Goal: Transaction & Acquisition: Purchase product/service

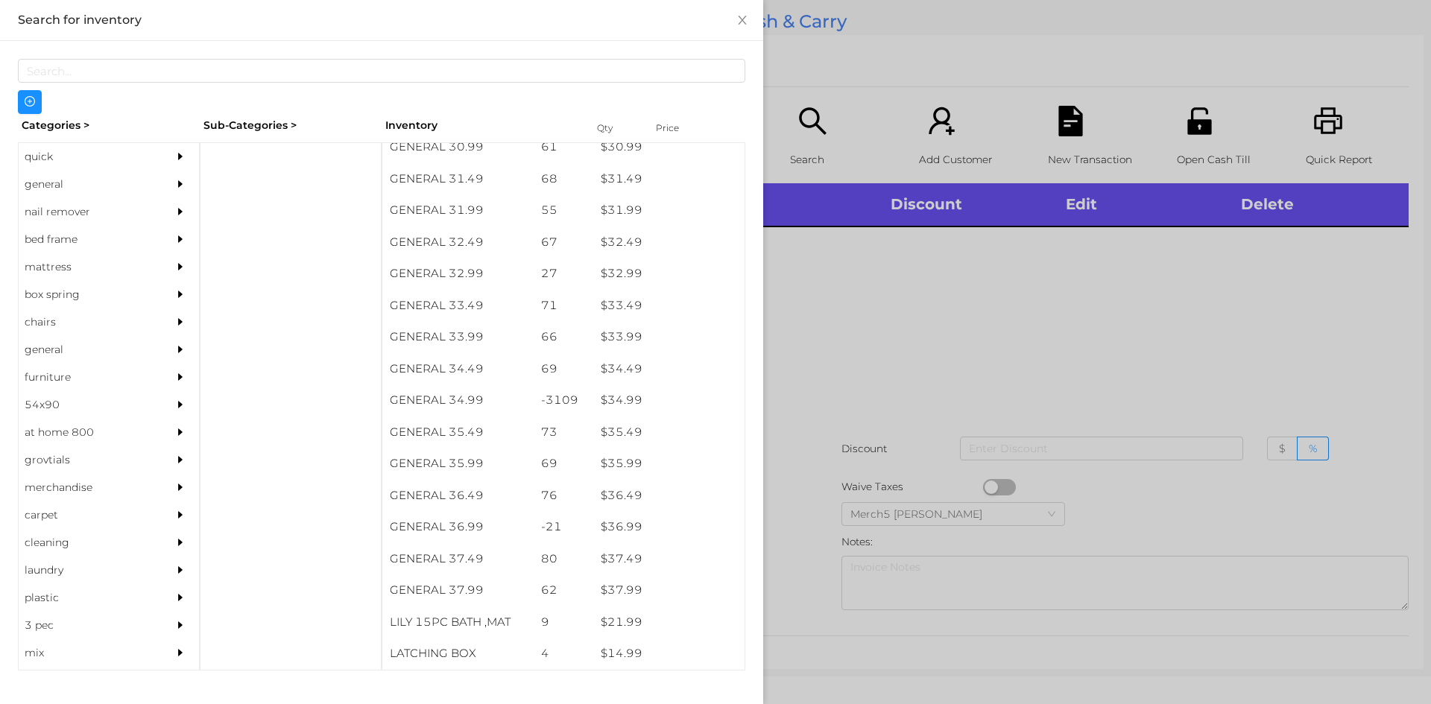
scroll to position [2314, 0]
click at [38, 158] on div "quick" at bounding box center [87, 157] width 136 height 28
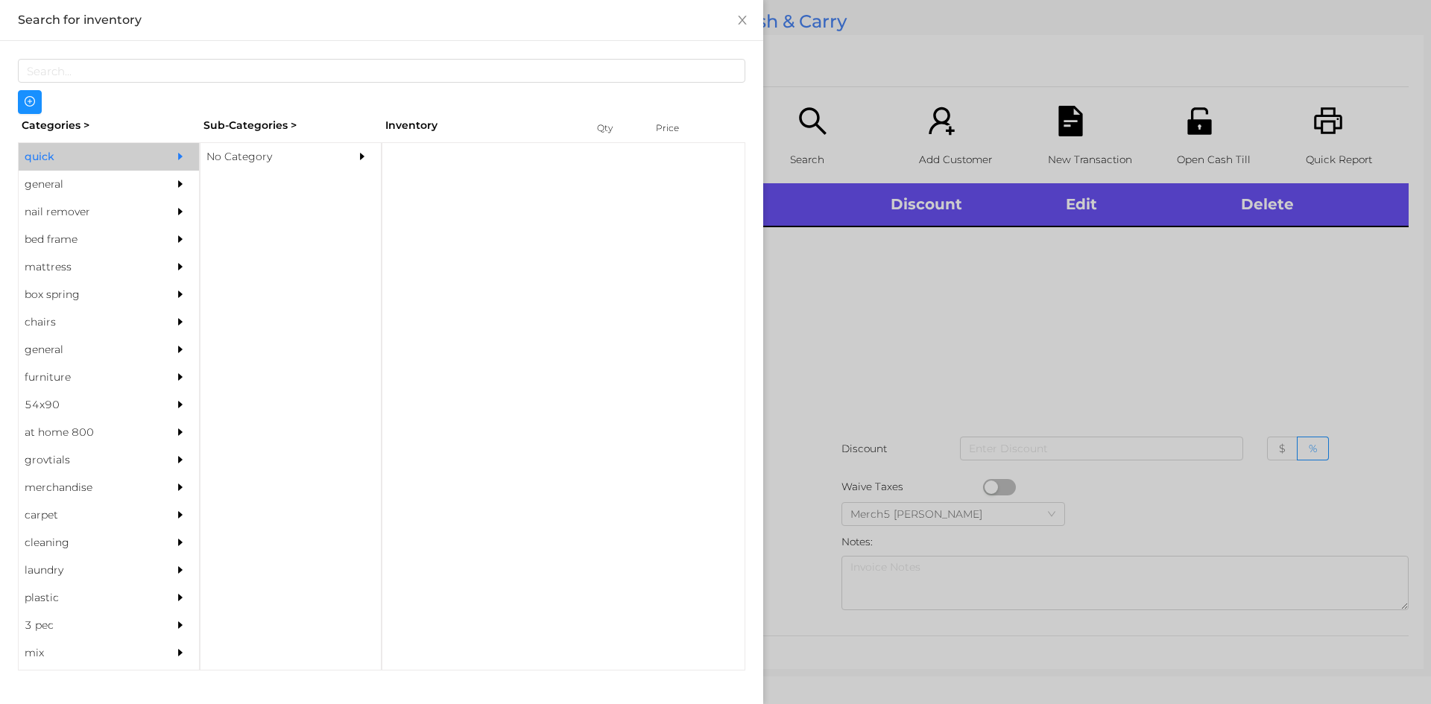
scroll to position [0, 0]
click at [227, 162] on div "No Category" at bounding box center [268, 157] width 136 height 28
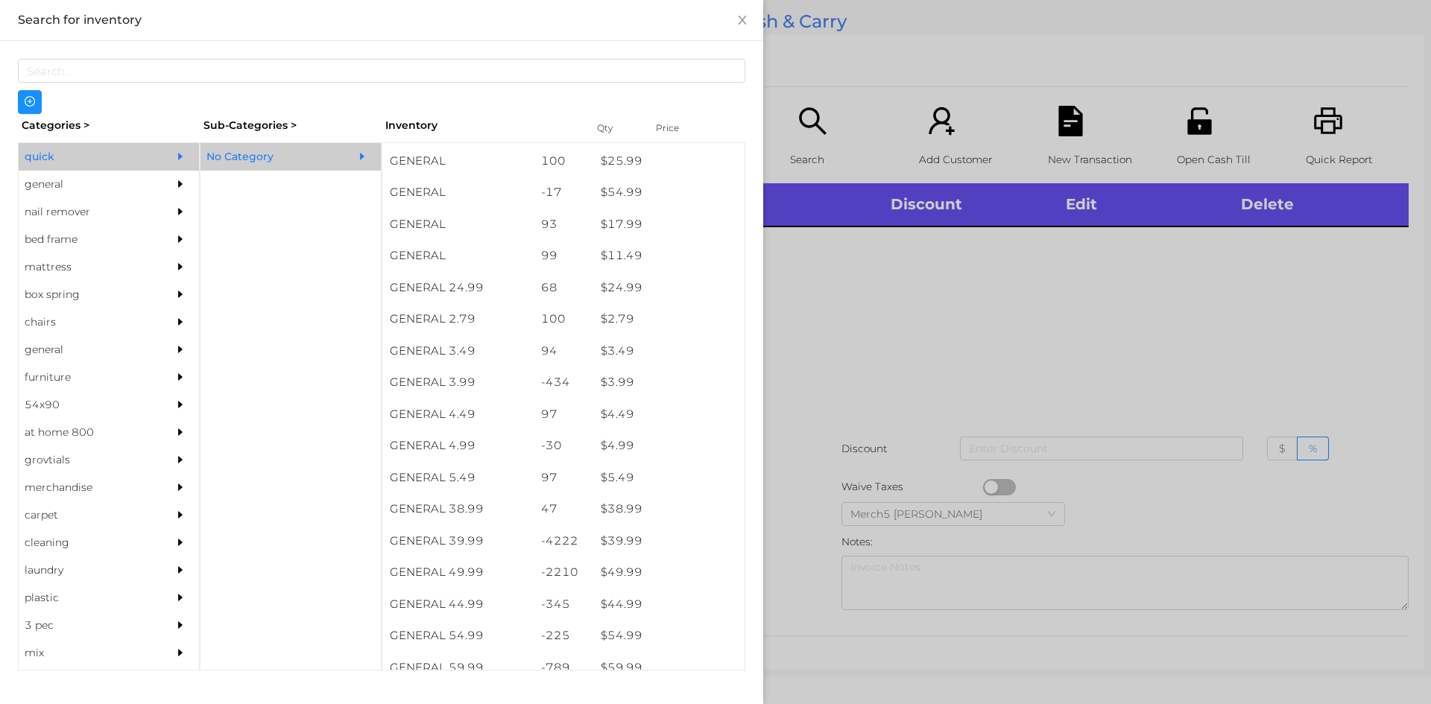
scroll to position [474, 0]
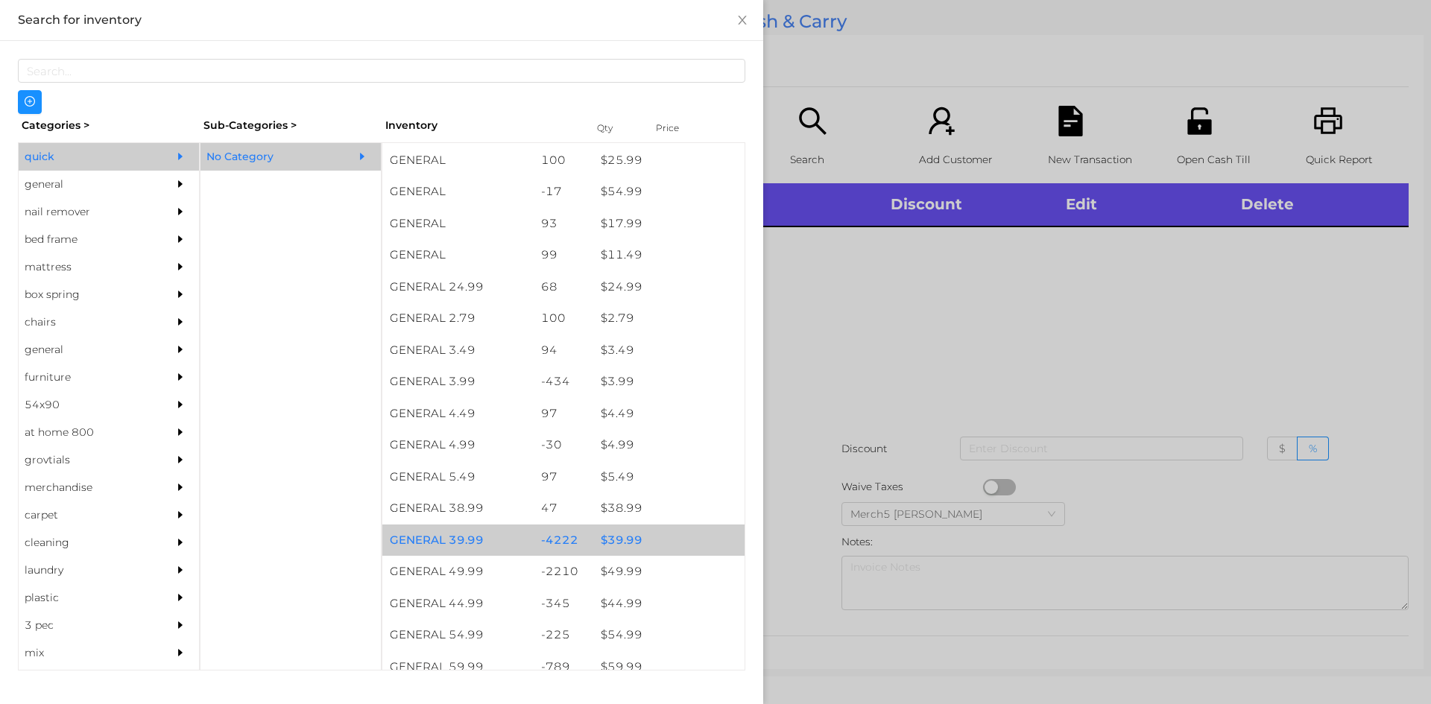
click at [616, 548] on div "$ 39.99" at bounding box center [668, 541] width 151 height 32
click at [827, 344] on div at bounding box center [715, 352] width 1431 height 704
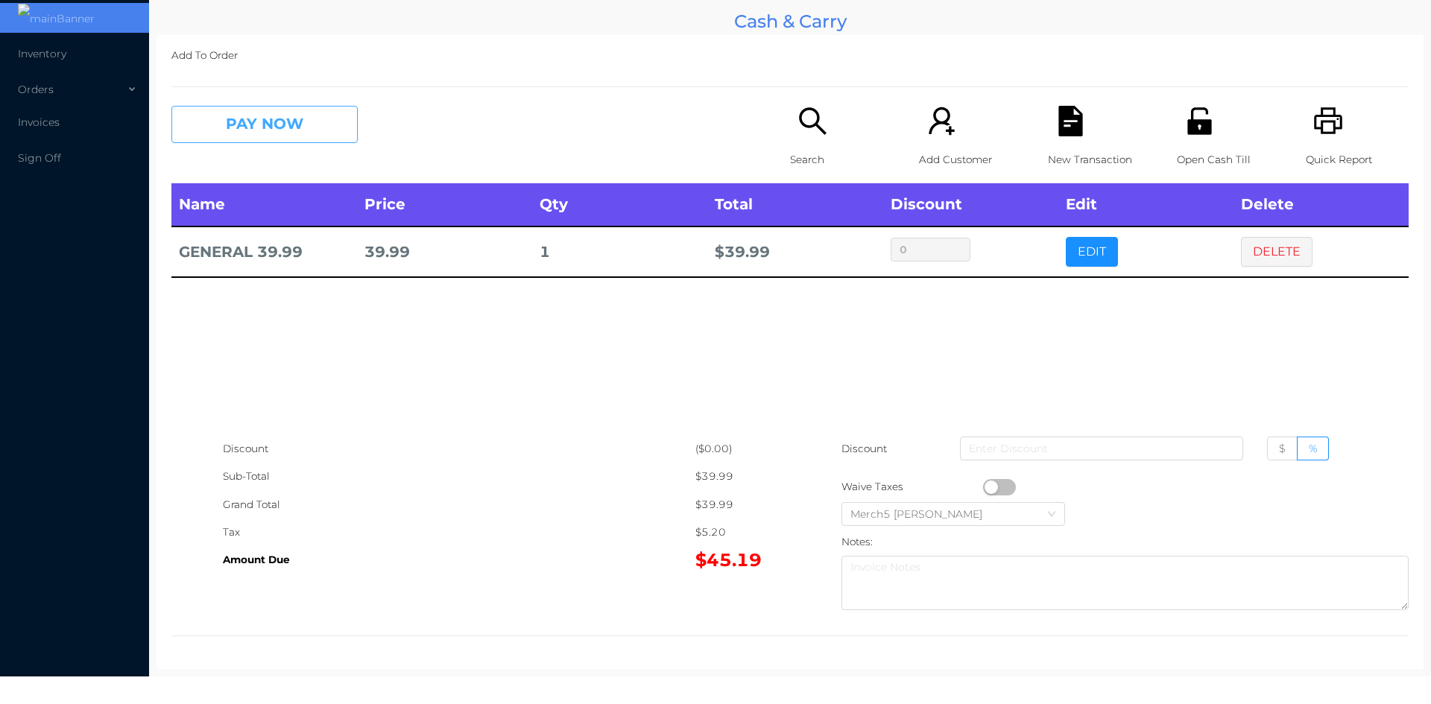
click at [287, 125] on button "PAY NOW" at bounding box center [264, 124] width 186 height 37
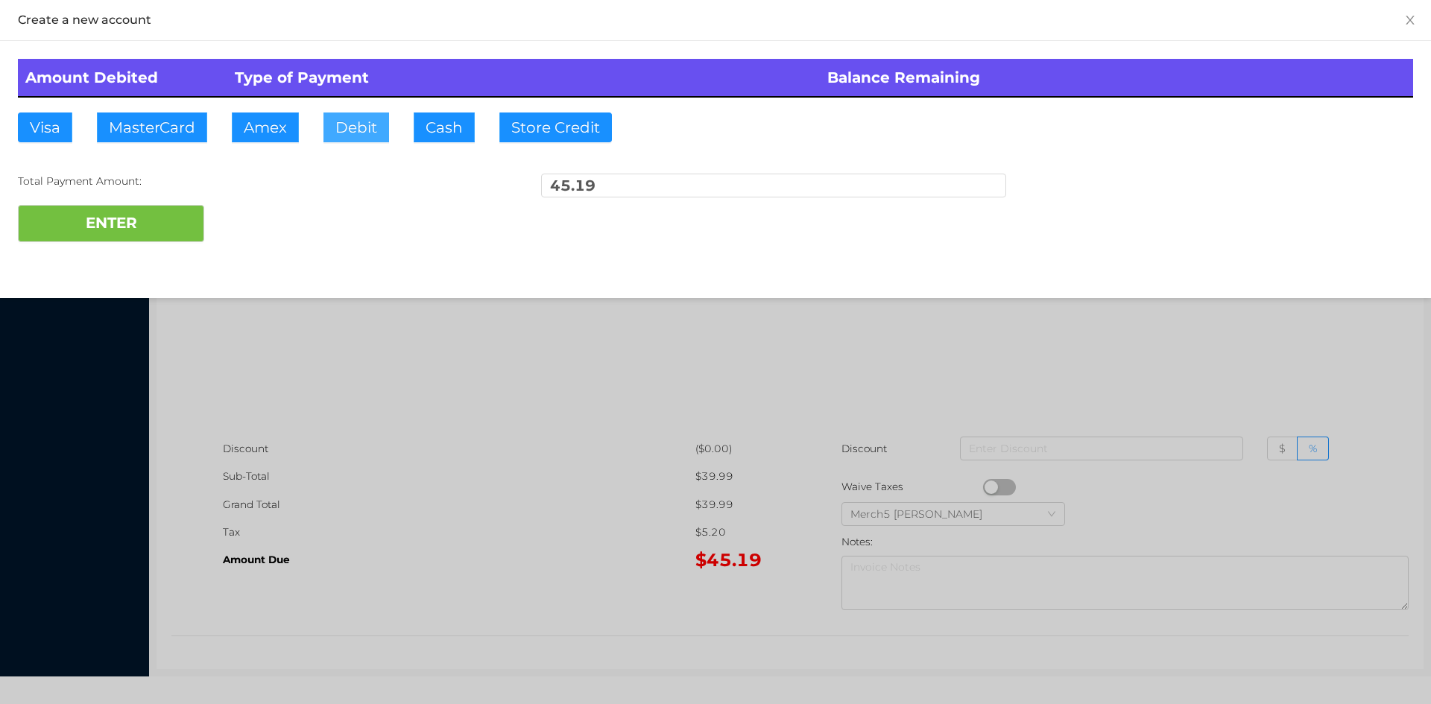
click at [365, 124] on button "Debit" at bounding box center [356, 128] width 66 height 30
click at [129, 224] on button "ENTER" at bounding box center [111, 223] width 186 height 37
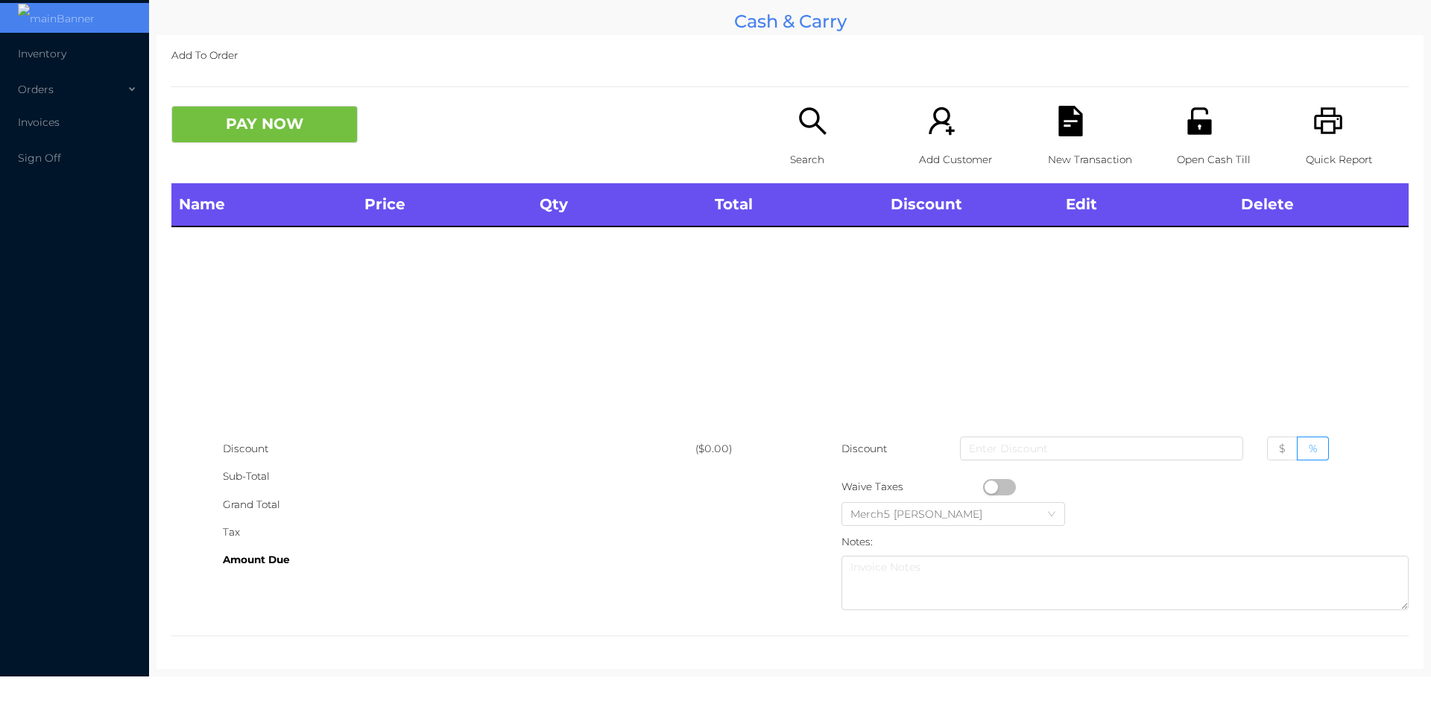
click at [809, 130] on icon "icon: search" at bounding box center [812, 121] width 31 height 31
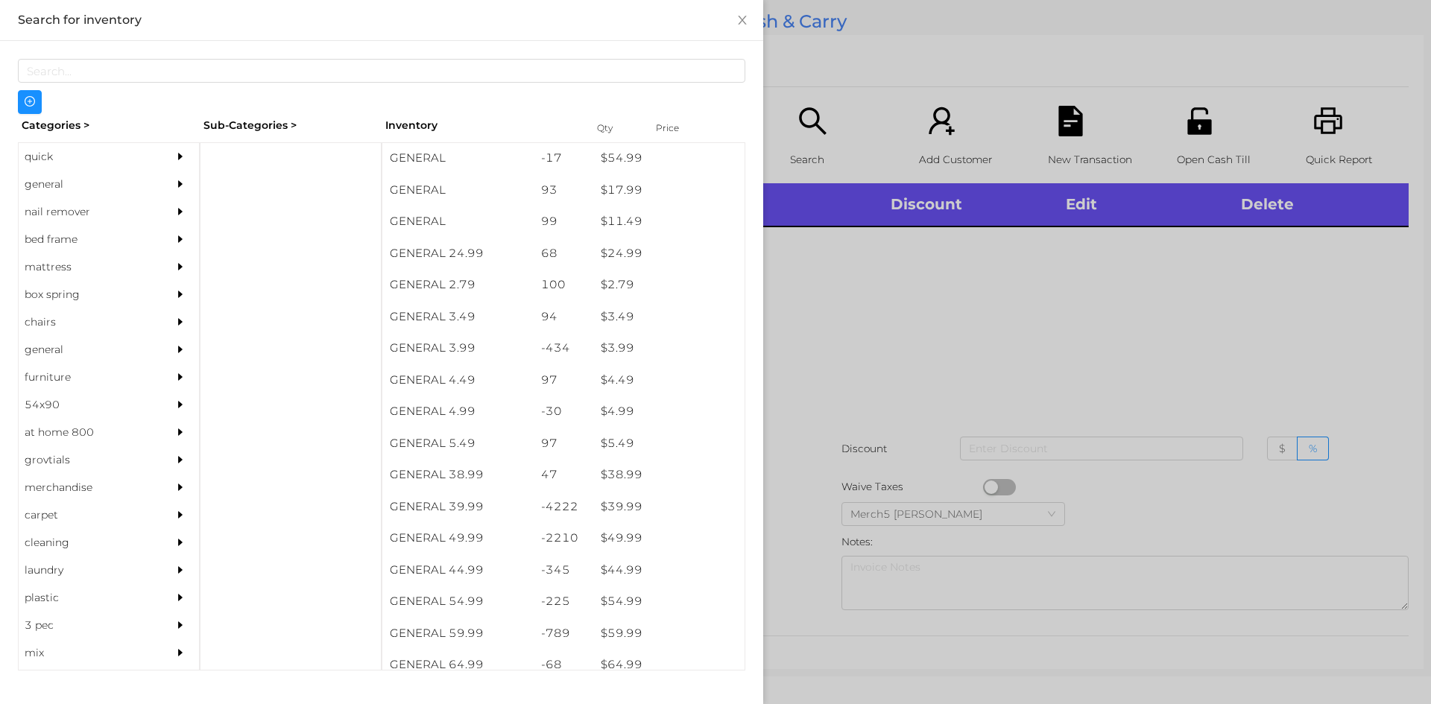
scroll to position [507, 0]
click at [53, 193] on div "general" at bounding box center [87, 185] width 136 height 28
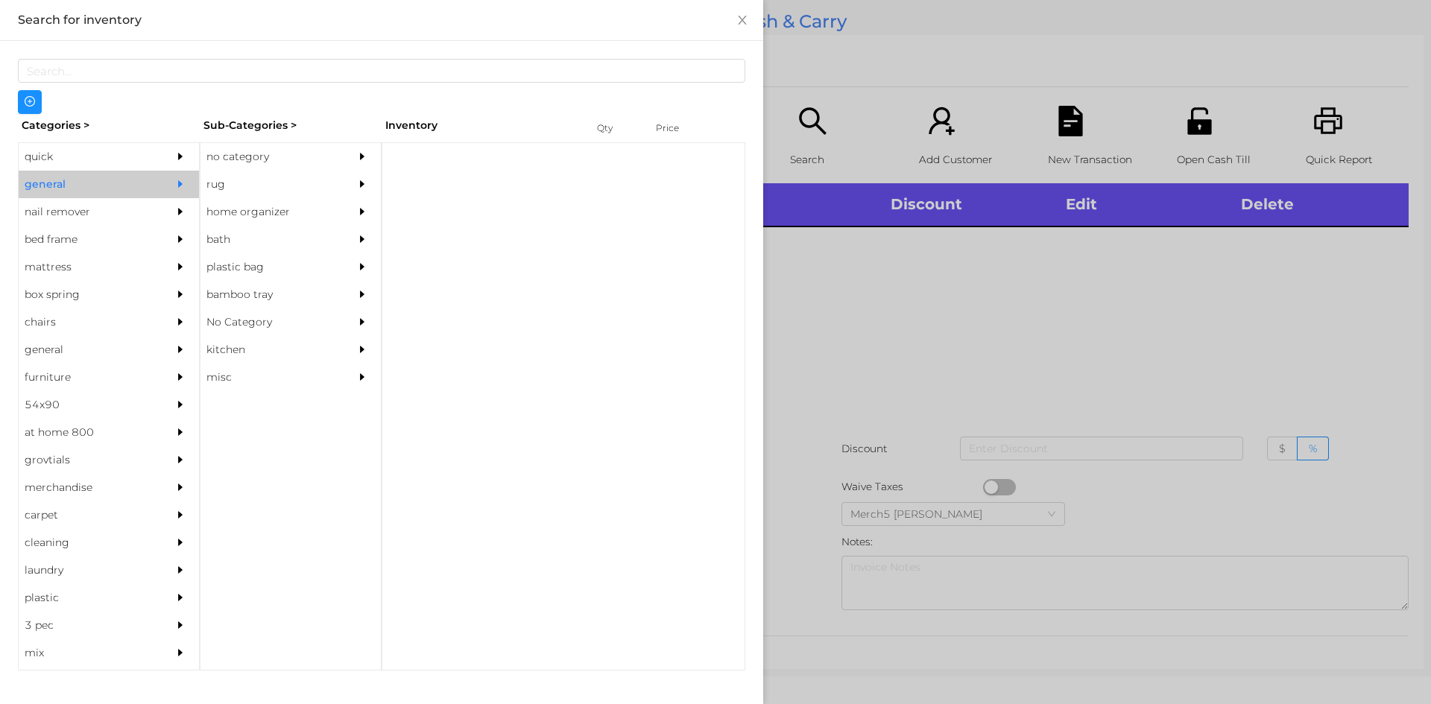
click at [256, 167] on div "no category" at bounding box center [268, 157] width 136 height 28
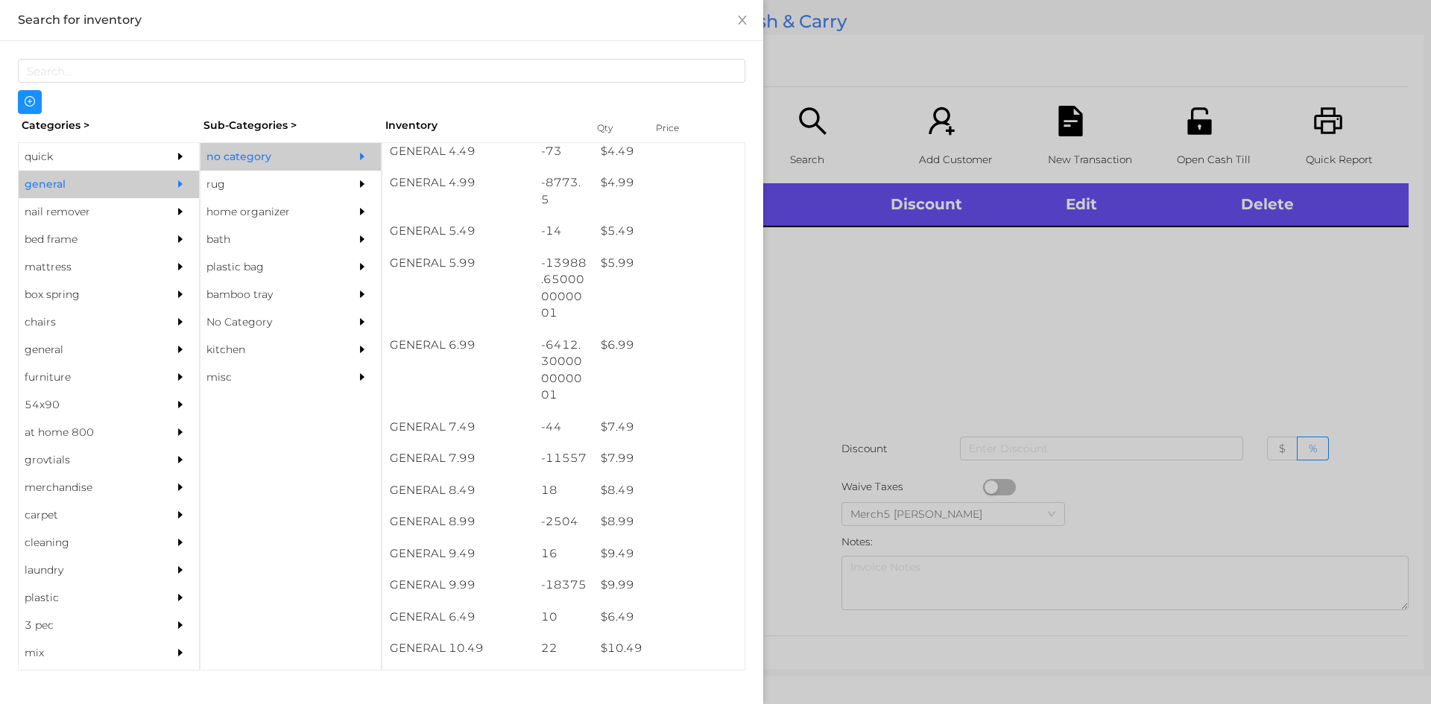
scroll to position [513, 0]
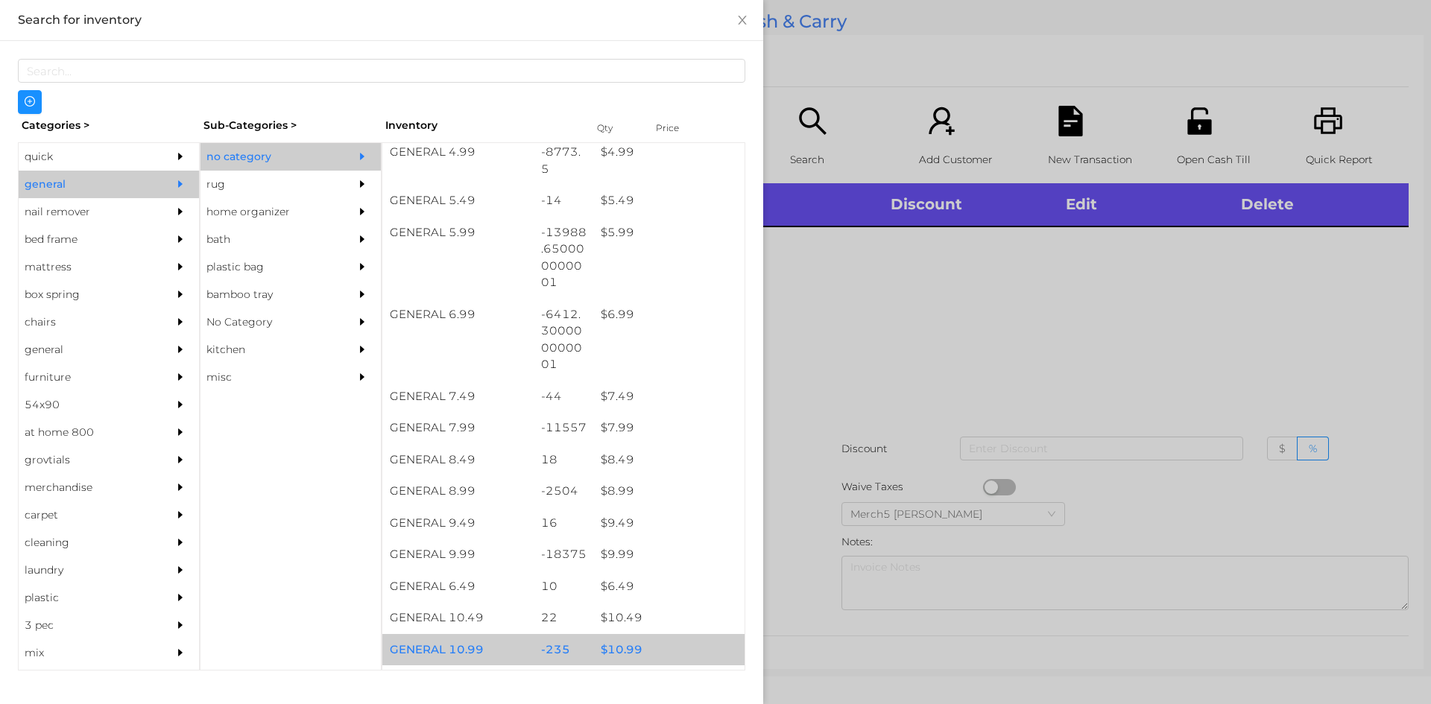
click at [617, 652] on div "$ 10.99" at bounding box center [668, 650] width 151 height 32
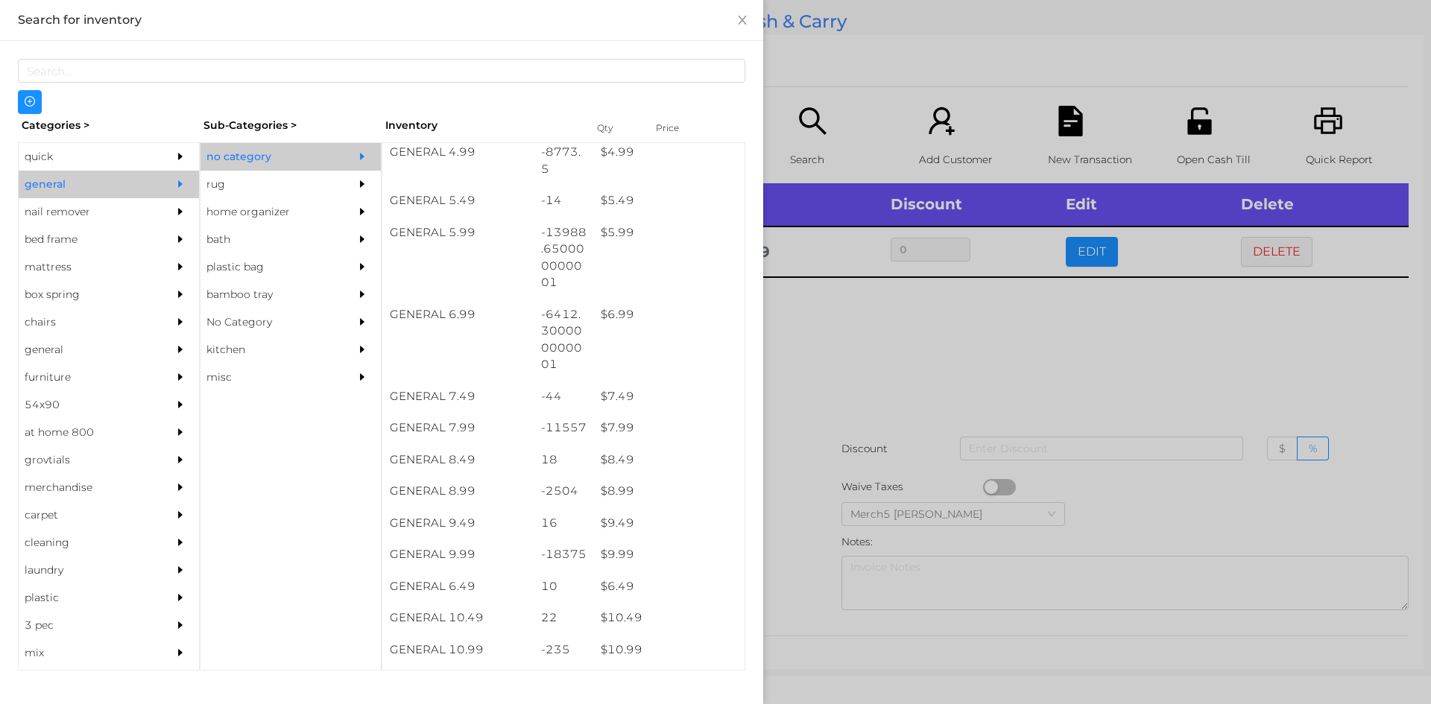
click at [853, 326] on div at bounding box center [715, 352] width 1431 height 704
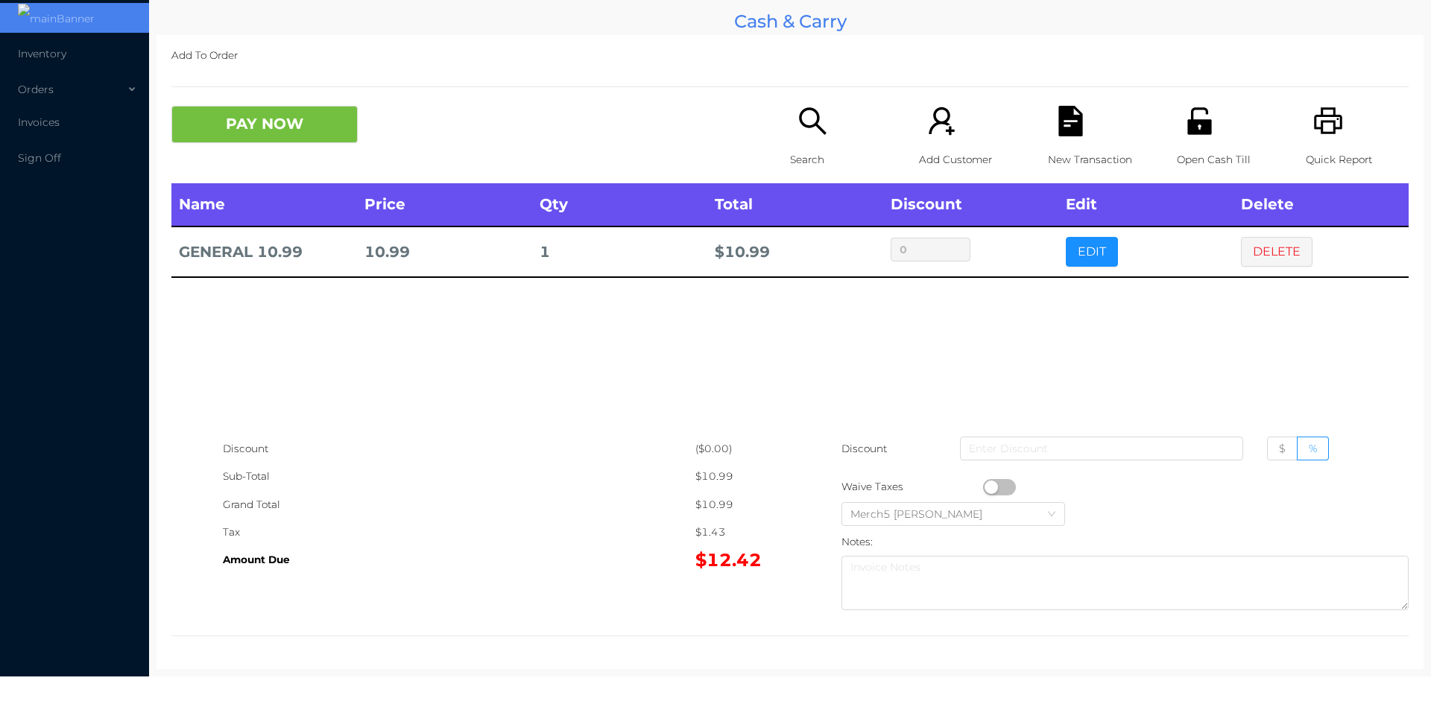
click at [299, 132] on button "PAY NOW" at bounding box center [264, 124] width 186 height 37
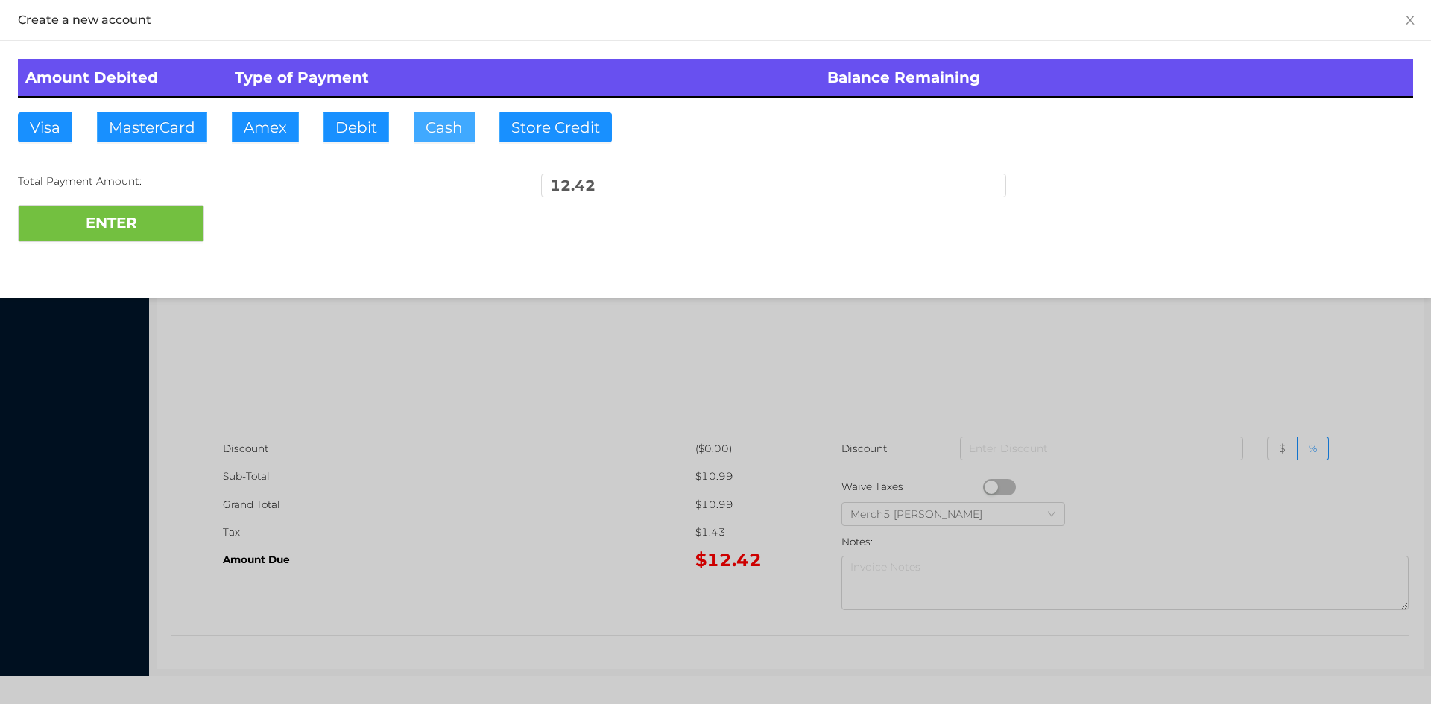
click at [432, 121] on button "Cash" at bounding box center [444, 128] width 61 height 30
click at [444, 118] on button "Cash" at bounding box center [444, 128] width 61 height 30
type input "20"
click at [460, 125] on button "Cash" at bounding box center [444, 128] width 61 height 30
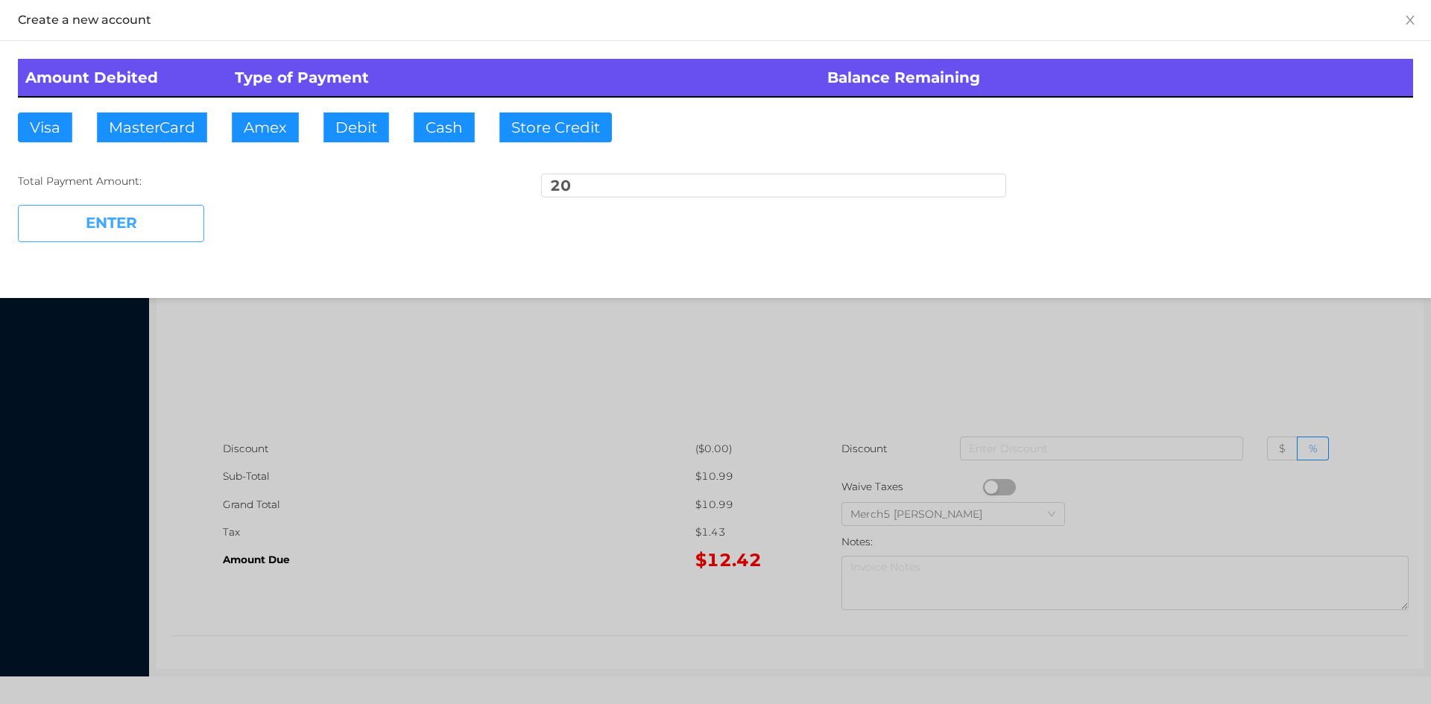
click at [126, 221] on button "ENTER" at bounding box center [111, 223] width 186 height 37
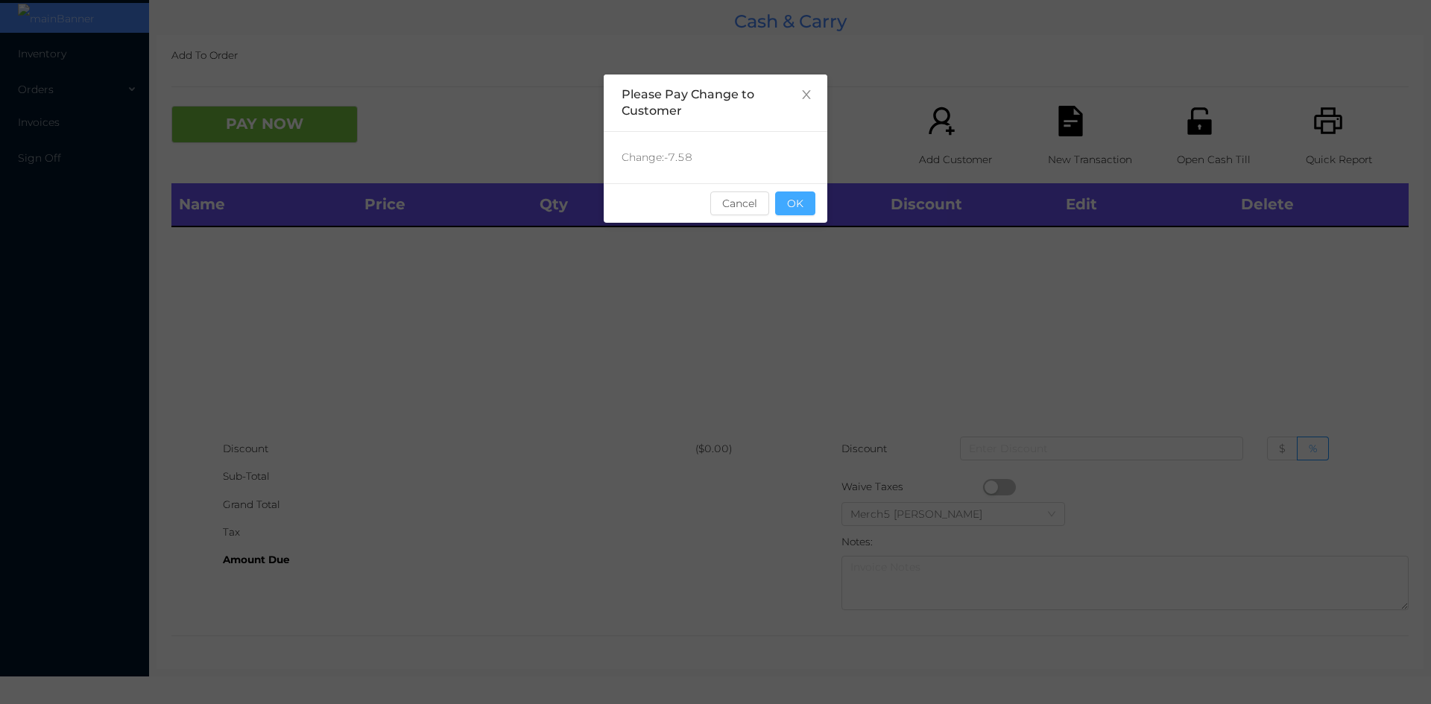
click at [805, 203] on button "OK" at bounding box center [795, 204] width 40 height 24
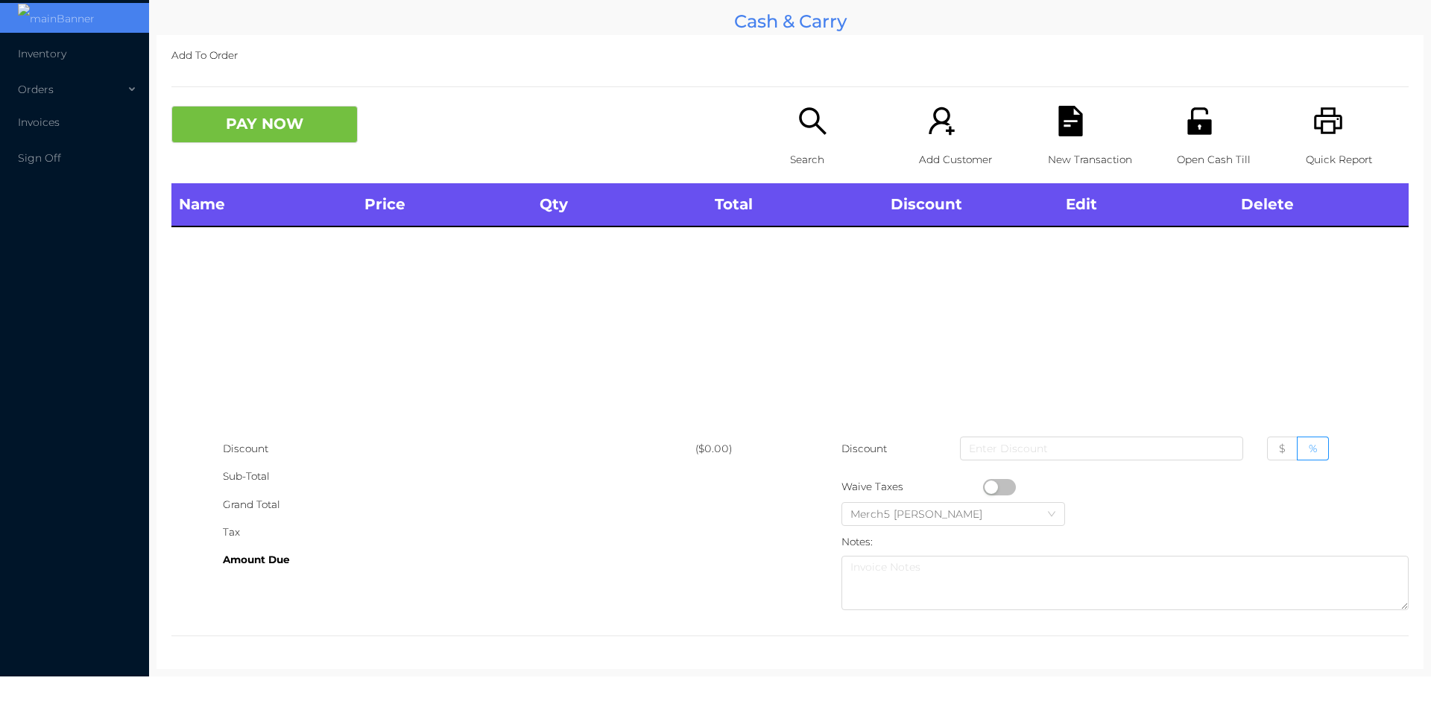
click at [799, 122] on icon "icon: search" at bounding box center [812, 121] width 31 height 31
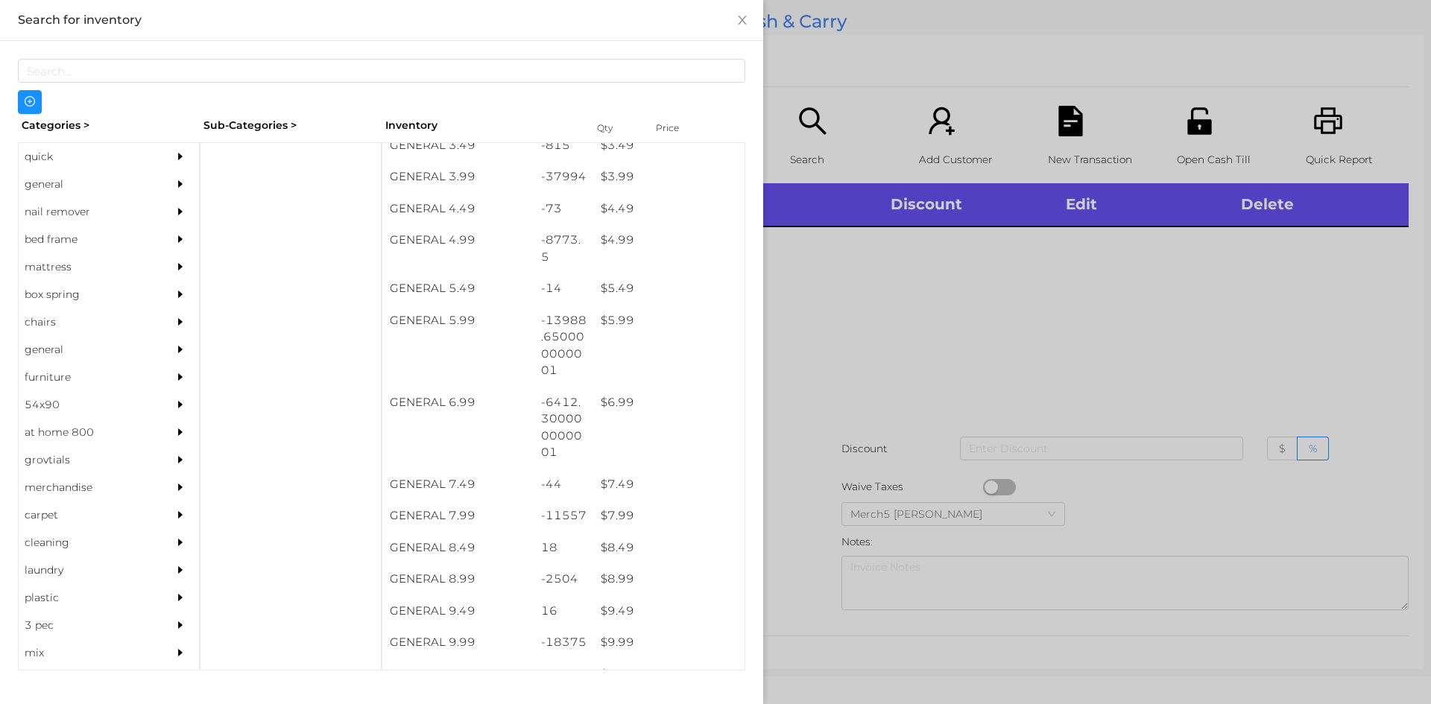
scroll to position [434, 0]
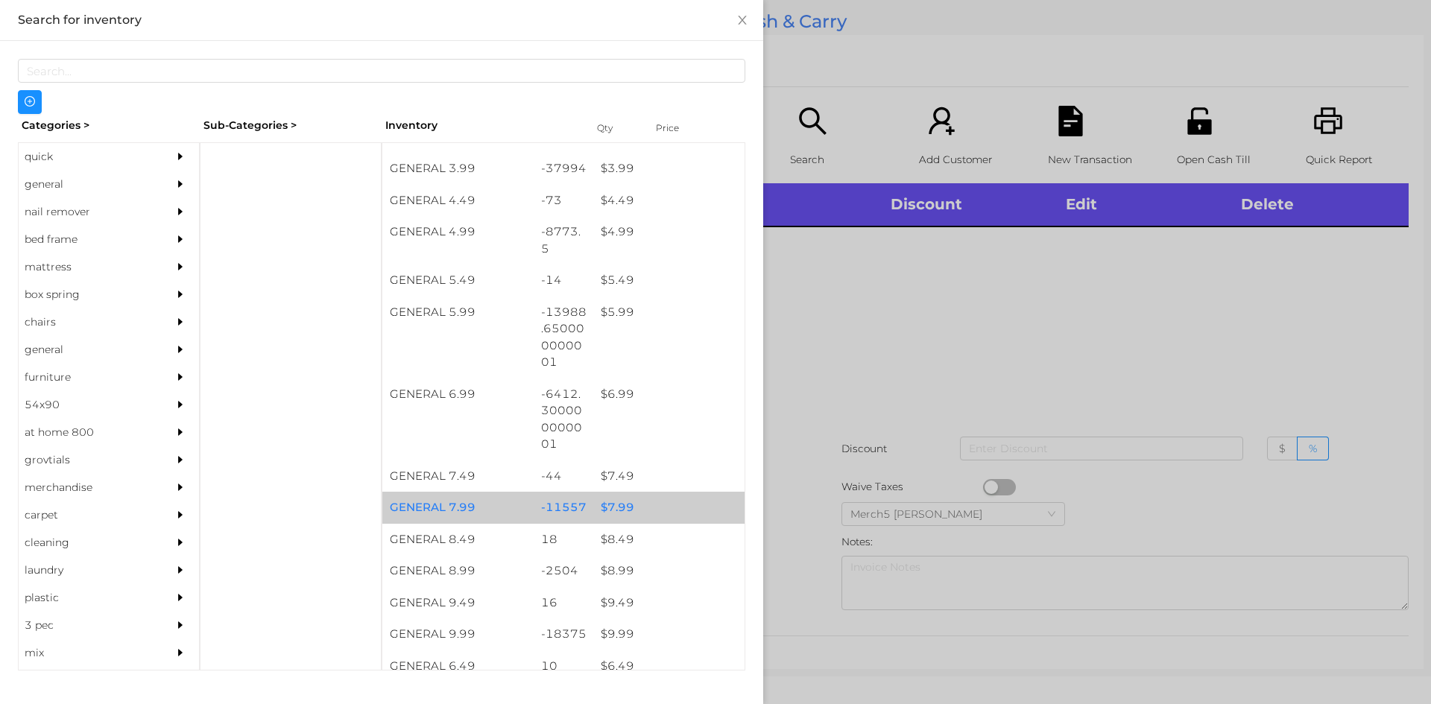
click at [614, 521] on div "$ 7.99" at bounding box center [668, 508] width 151 height 32
click at [600, 512] on div "$ 7.99" at bounding box center [668, 508] width 151 height 32
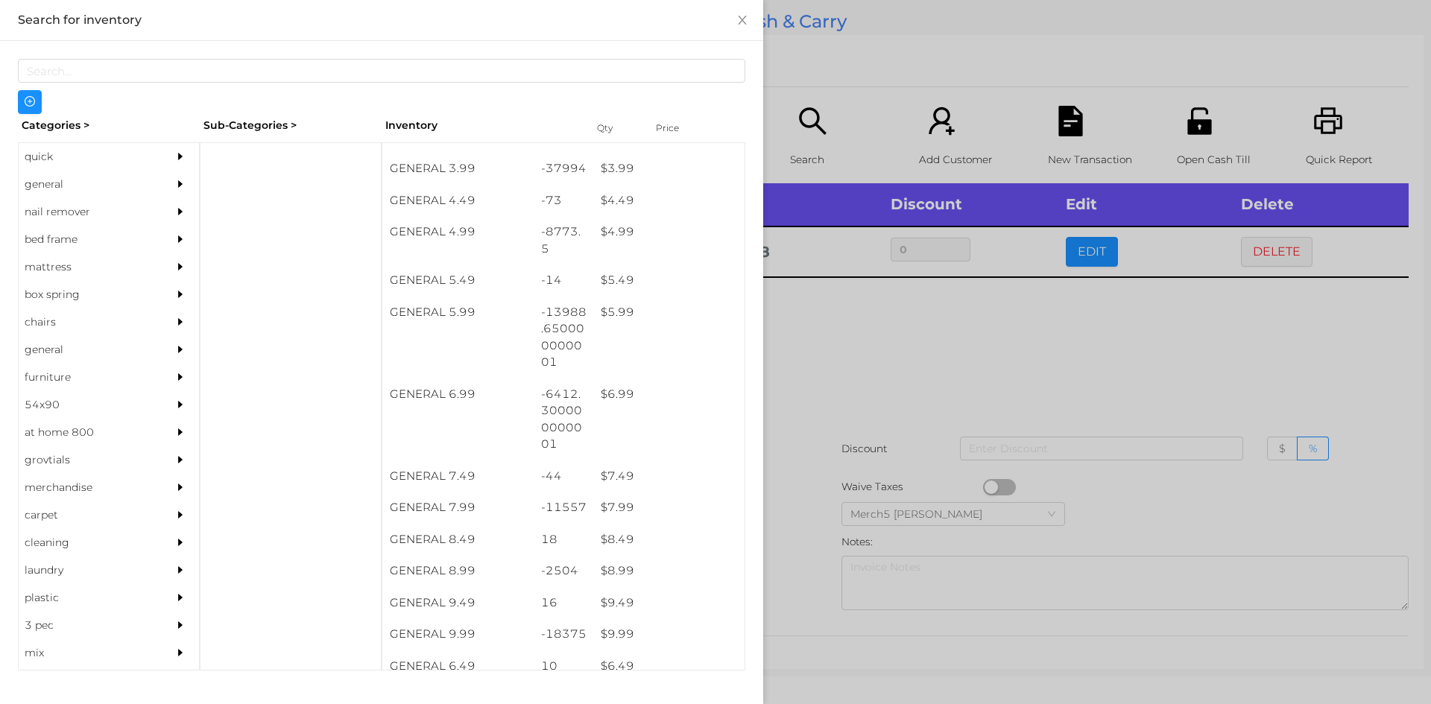
click at [820, 350] on div at bounding box center [715, 352] width 1431 height 704
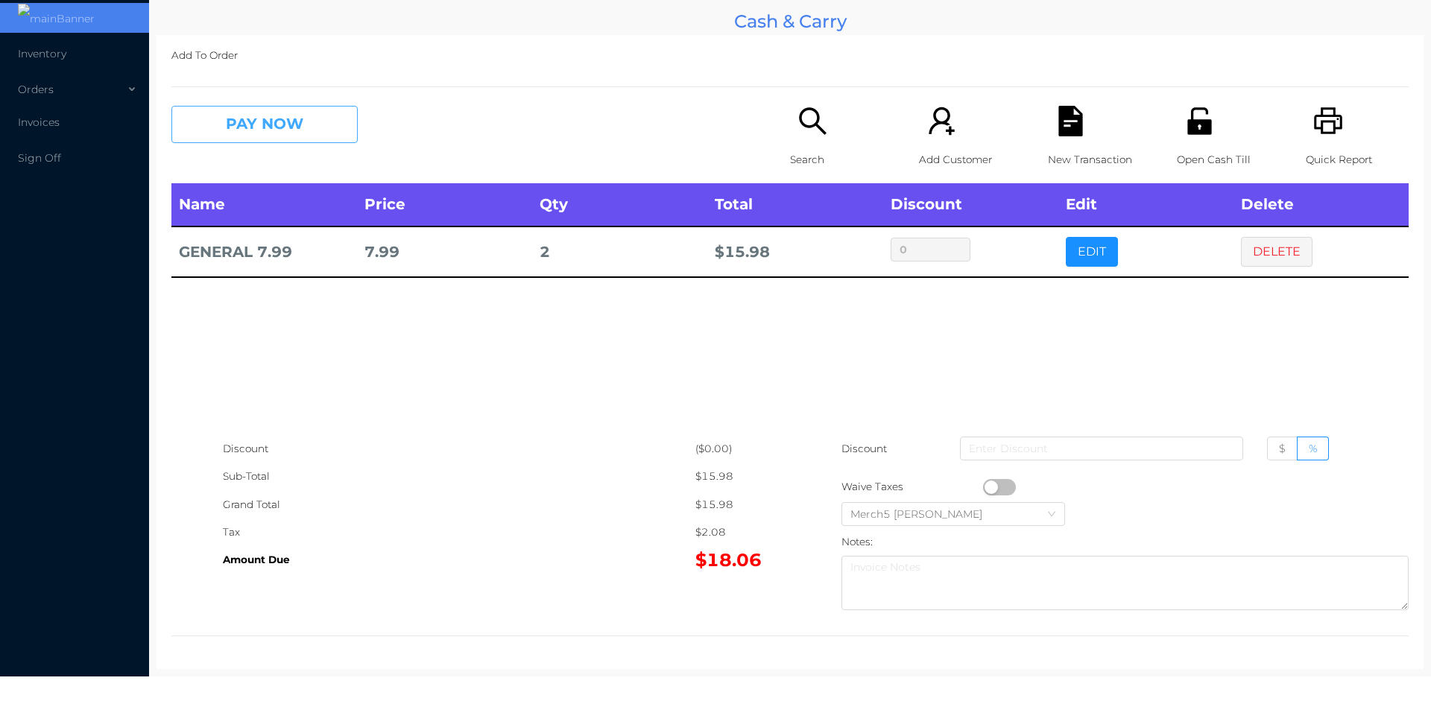
click at [288, 116] on button "PAY NOW" at bounding box center [264, 124] width 186 height 37
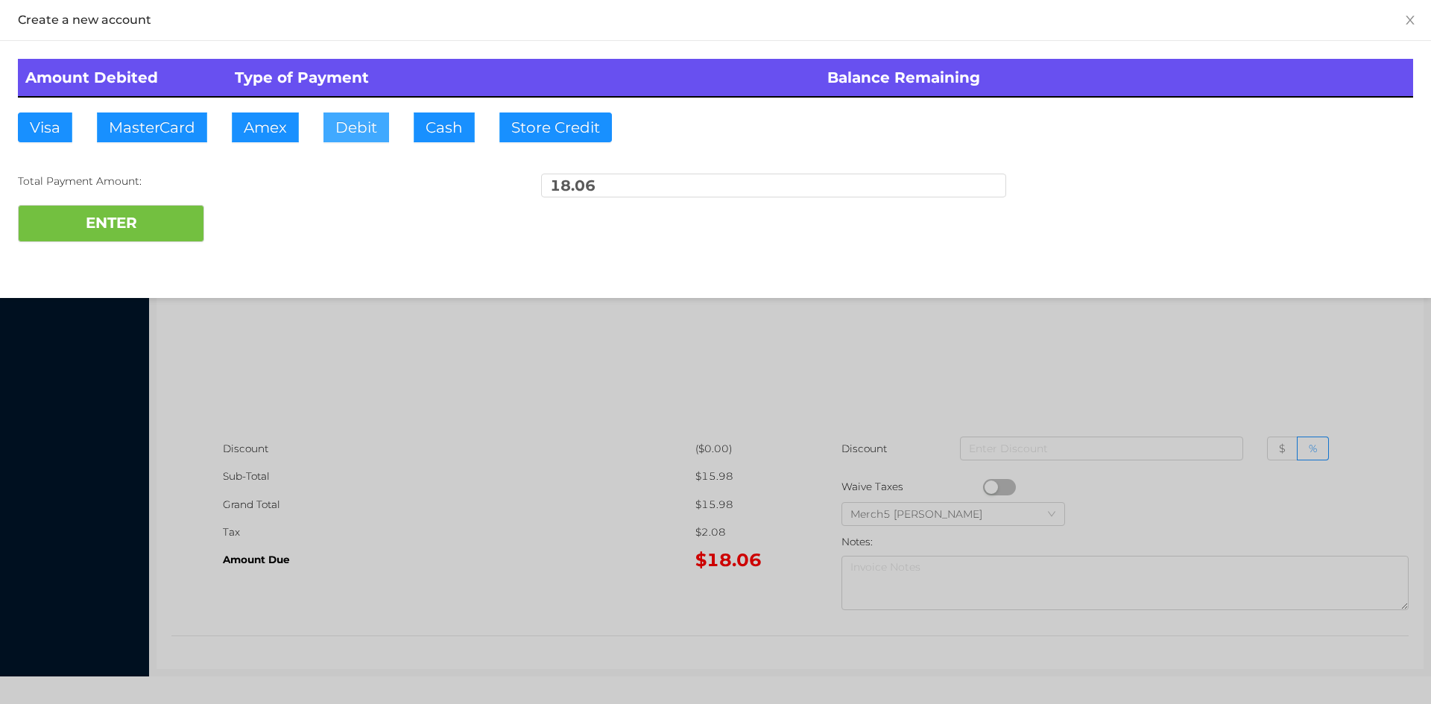
click at [364, 129] on button "Debit" at bounding box center [356, 128] width 66 height 30
click at [157, 224] on button "ENTER" at bounding box center [111, 223] width 186 height 37
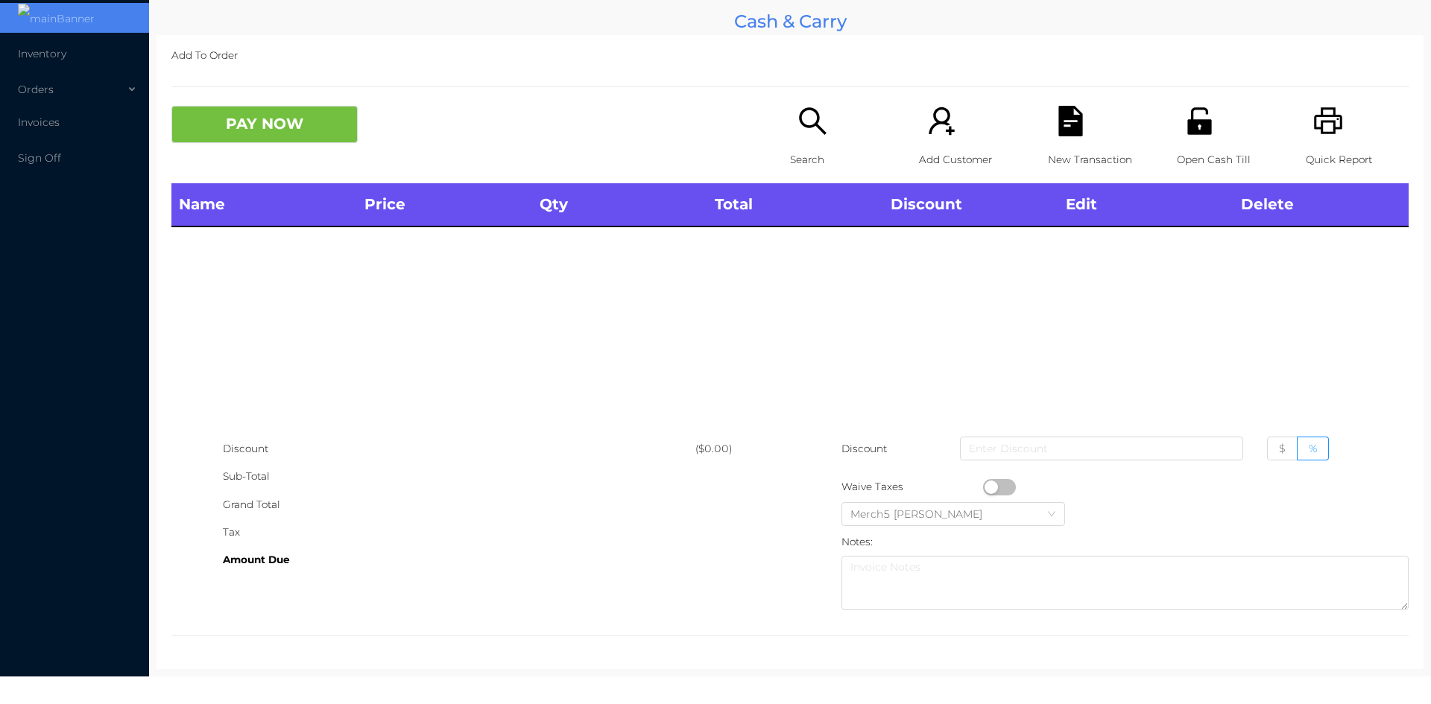
click at [803, 110] on icon "icon: search" at bounding box center [812, 120] width 27 height 27
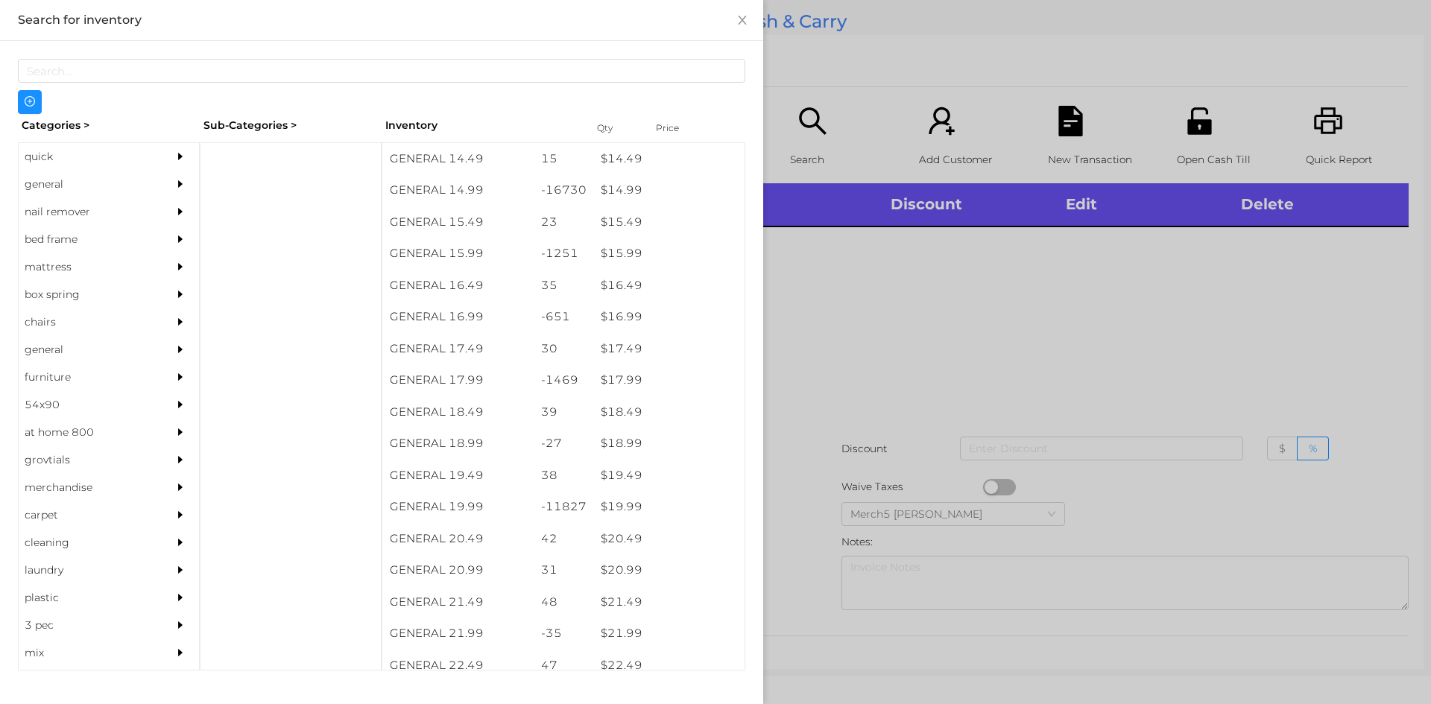
scroll to position [1258, 0]
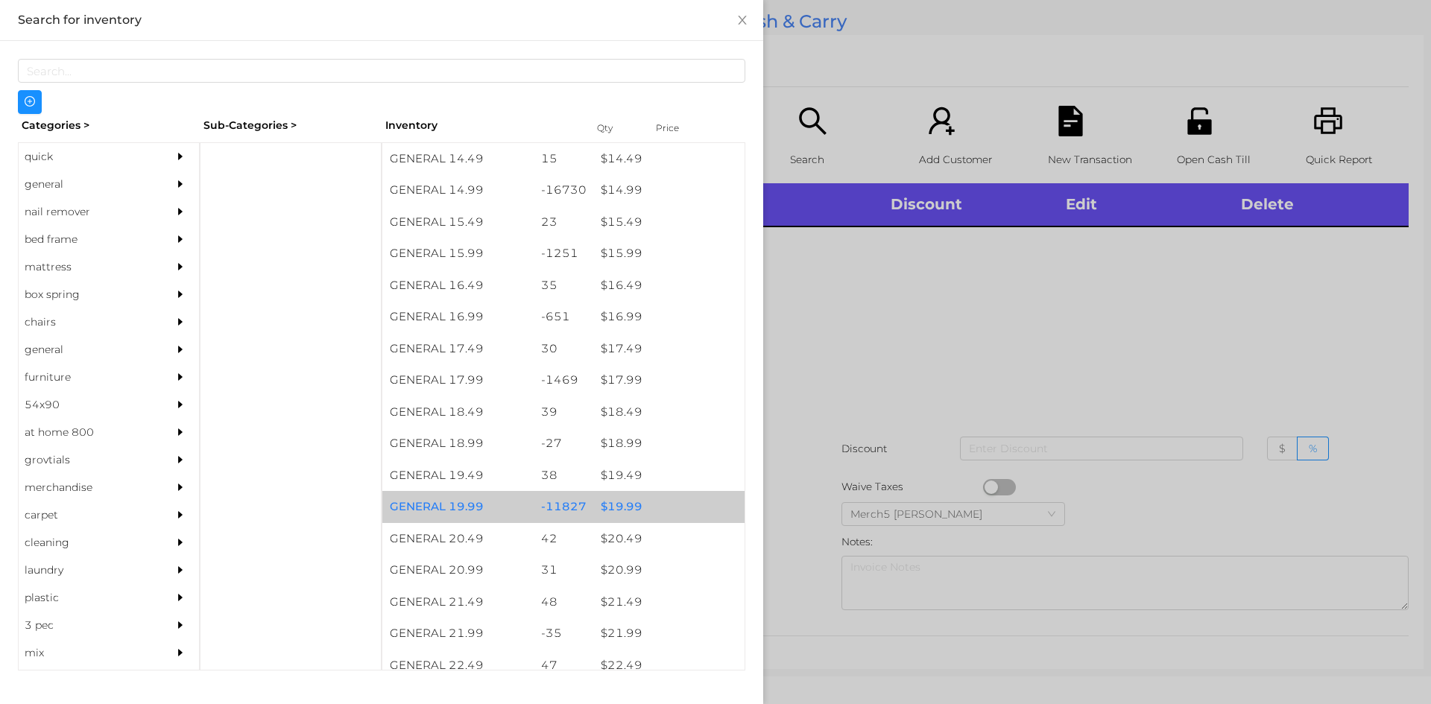
click at [619, 505] on div "$ 19.99" at bounding box center [668, 507] width 151 height 32
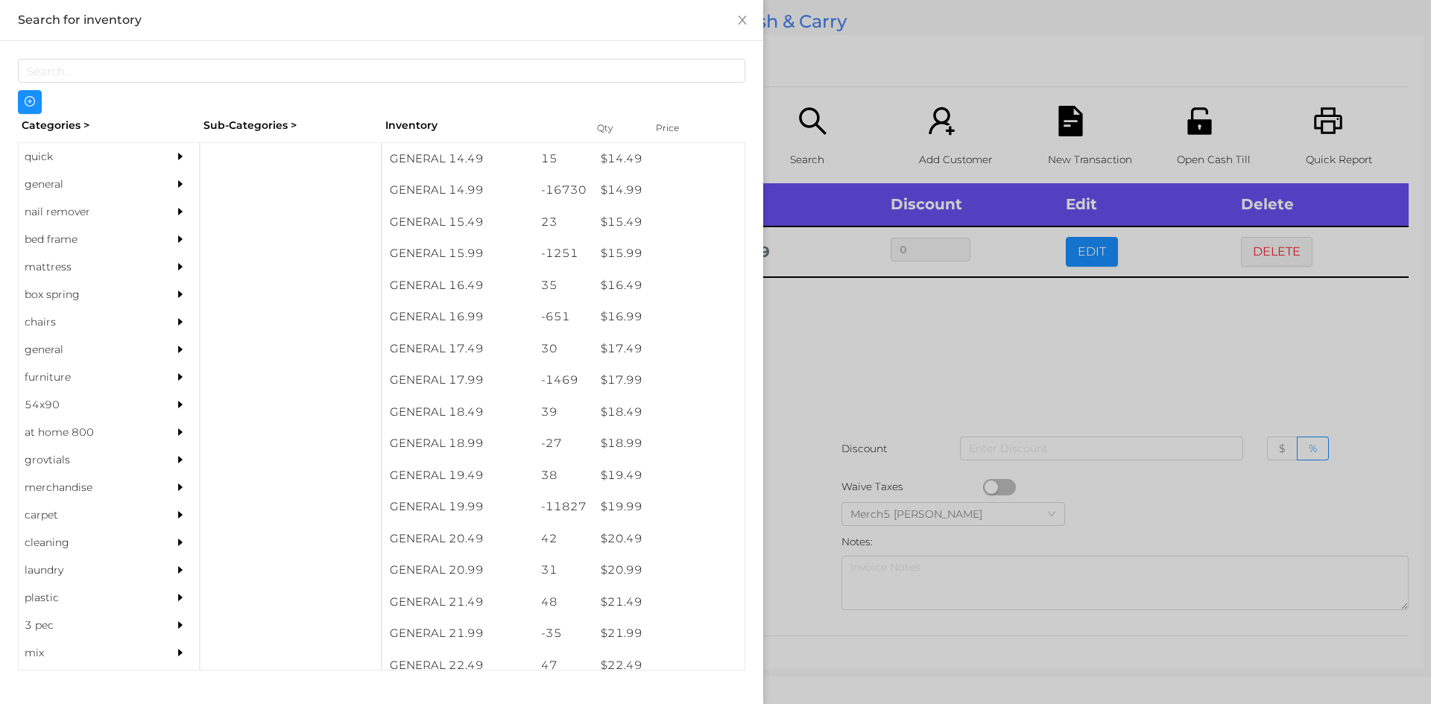
click at [914, 347] on div at bounding box center [715, 352] width 1431 height 704
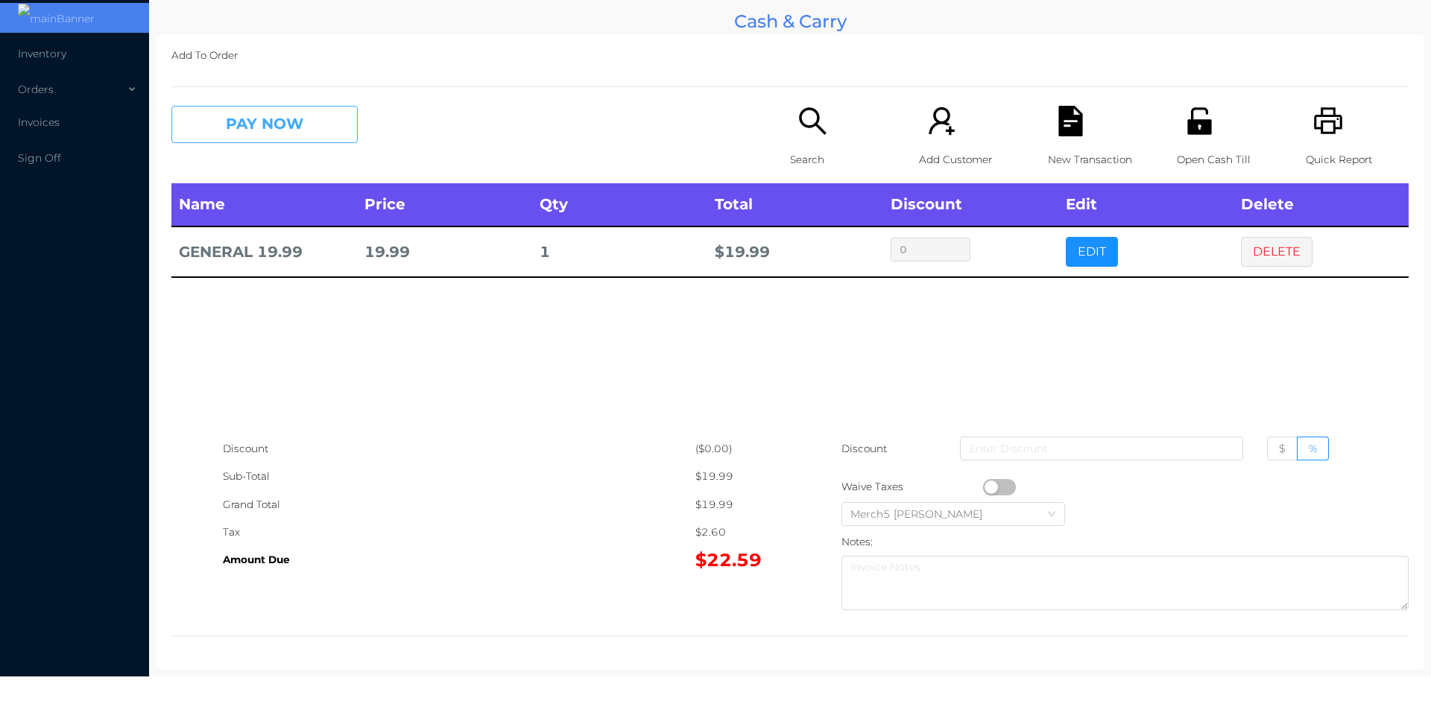
click at [331, 121] on button "PAY NOW" at bounding box center [264, 124] width 186 height 37
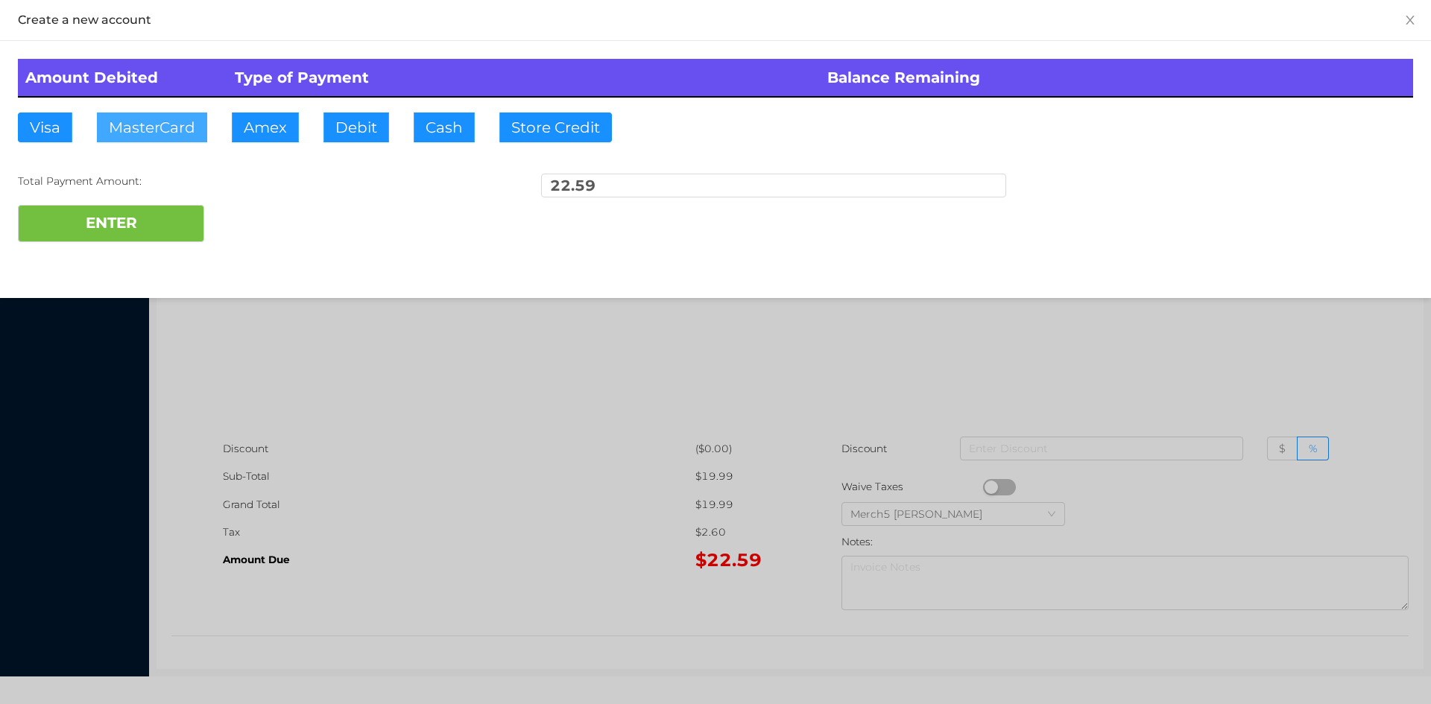
click at [162, 124] on button "MasterCard" at bounding box center [152, 128] width 110 height 30
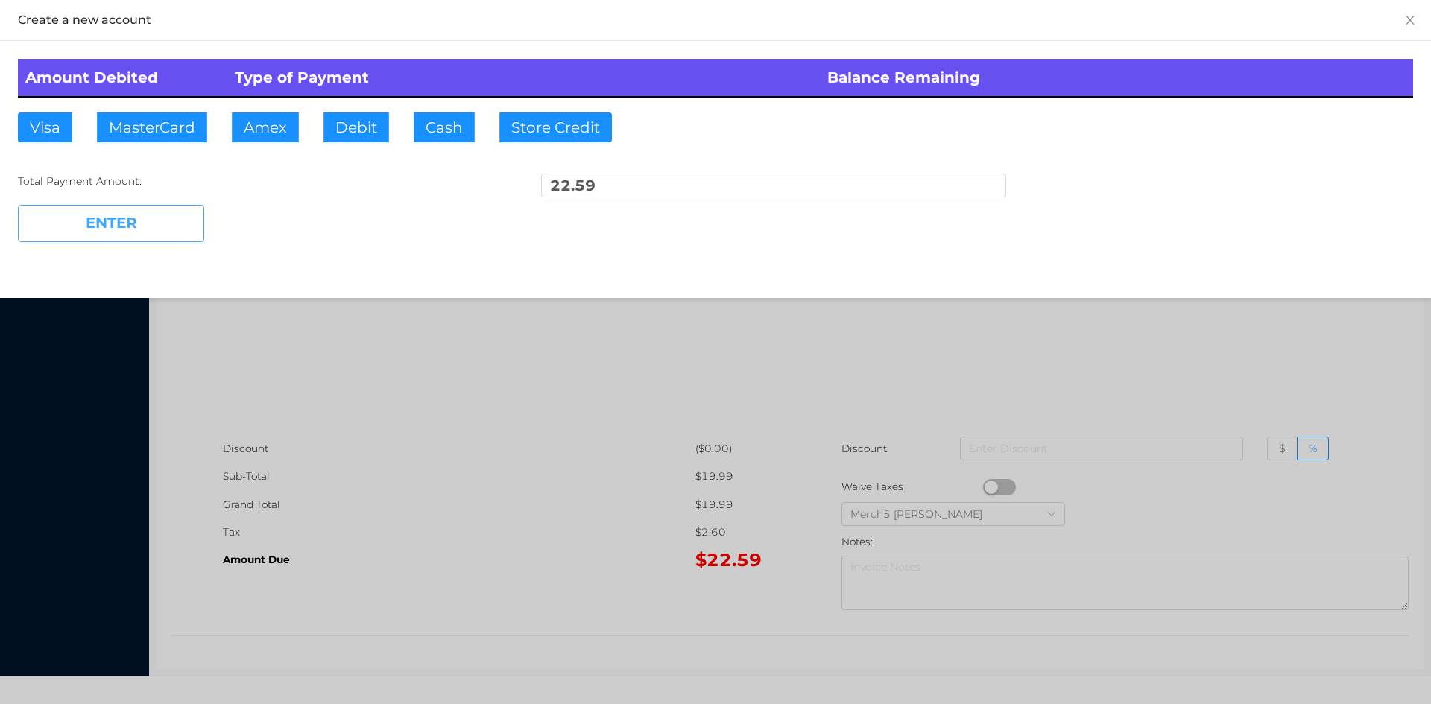
click at [118, 221] on button "ENTER" at bounding box center [111, 223] width 186 height 37
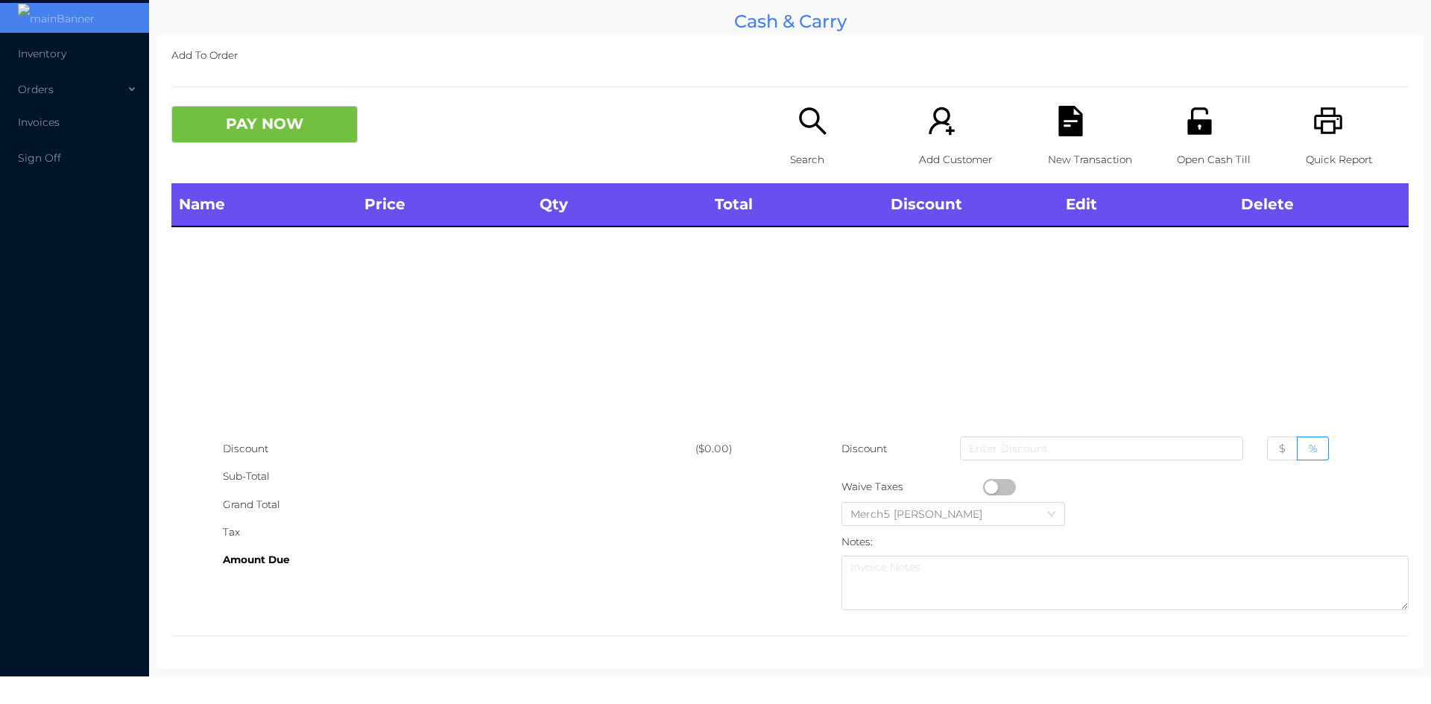
click at [806, 119] on icon "icon: search" at bounding box center [812, 121] width 31 height 31
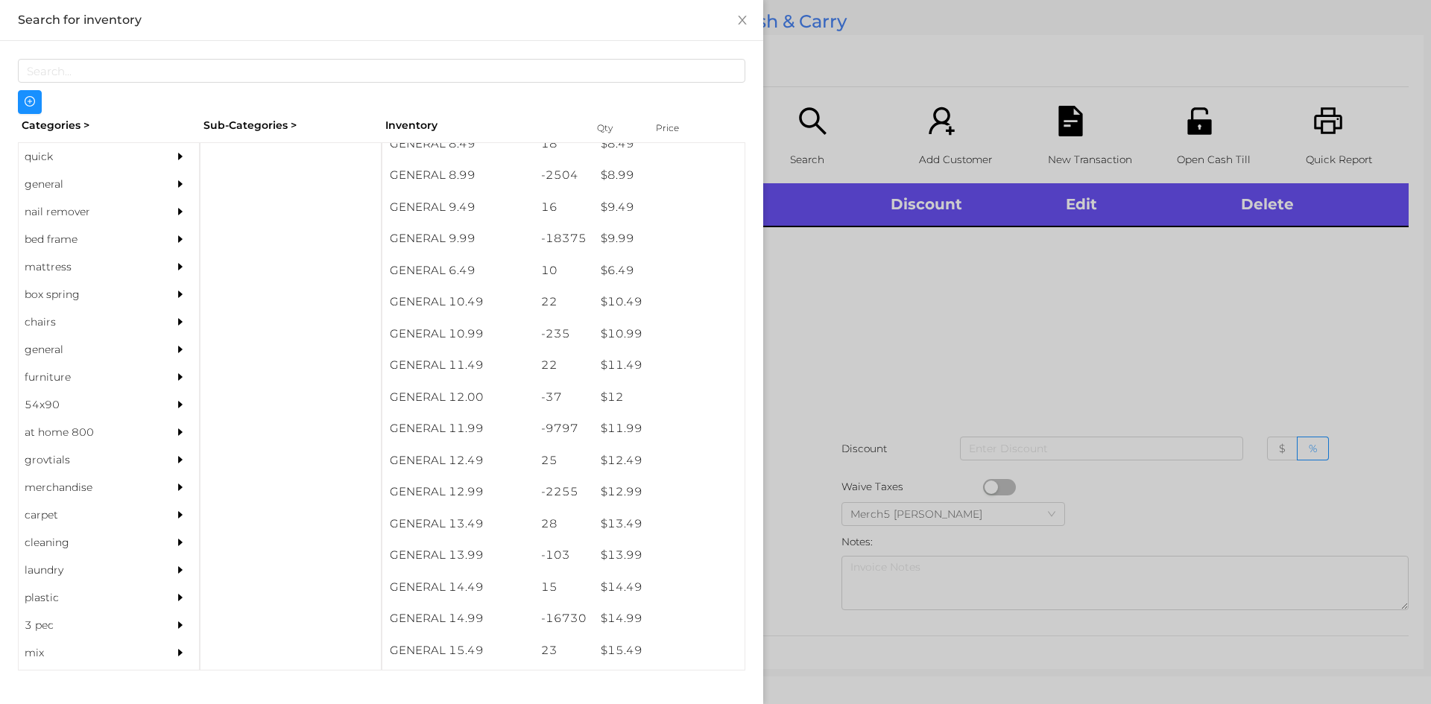
scroll to position [829, 0]
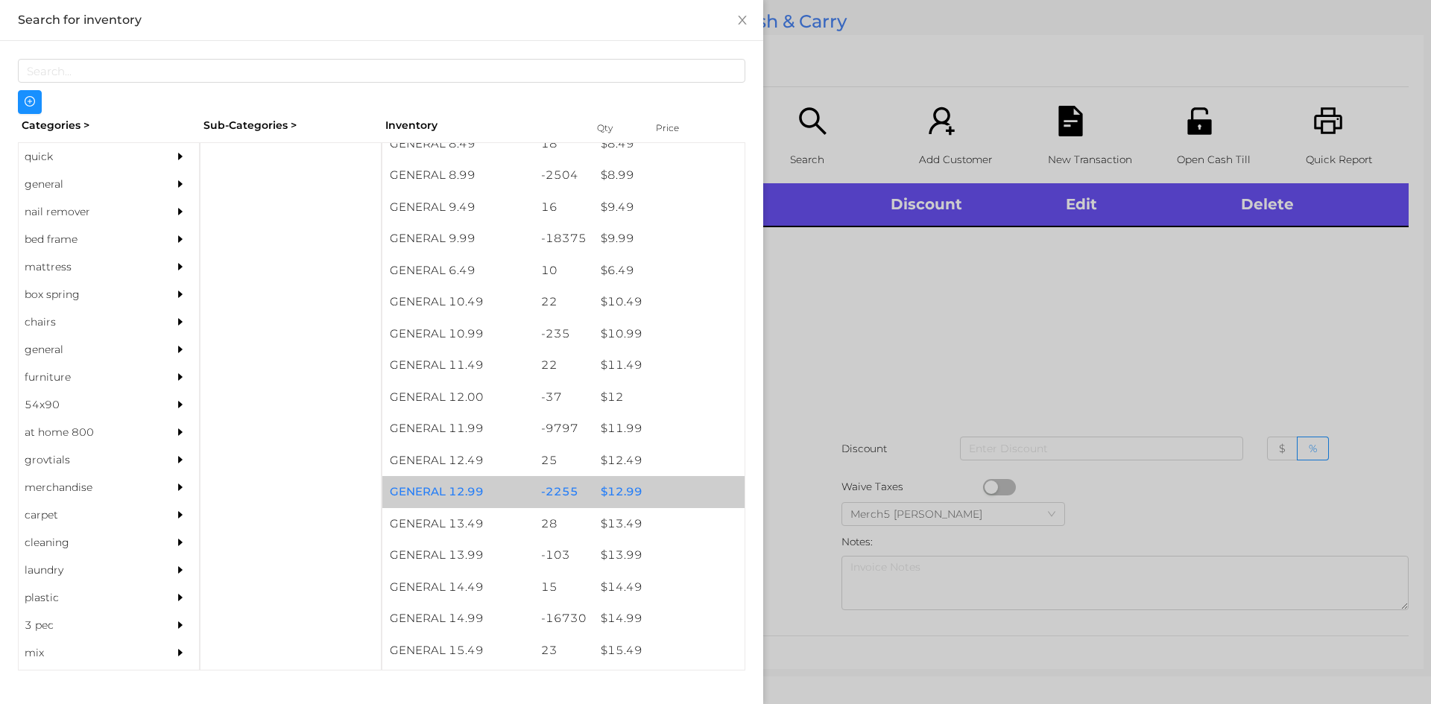
click at [621, 493] on div "$ 12.99" at bounding box center [668, 492] width 151 height 32
click at [613, 502] on div "$ 12.99" at bounding box center [668, 492] width 151 height 32
click at [817, 351] on div at bounding box center [715, 352] width 1431 height 704
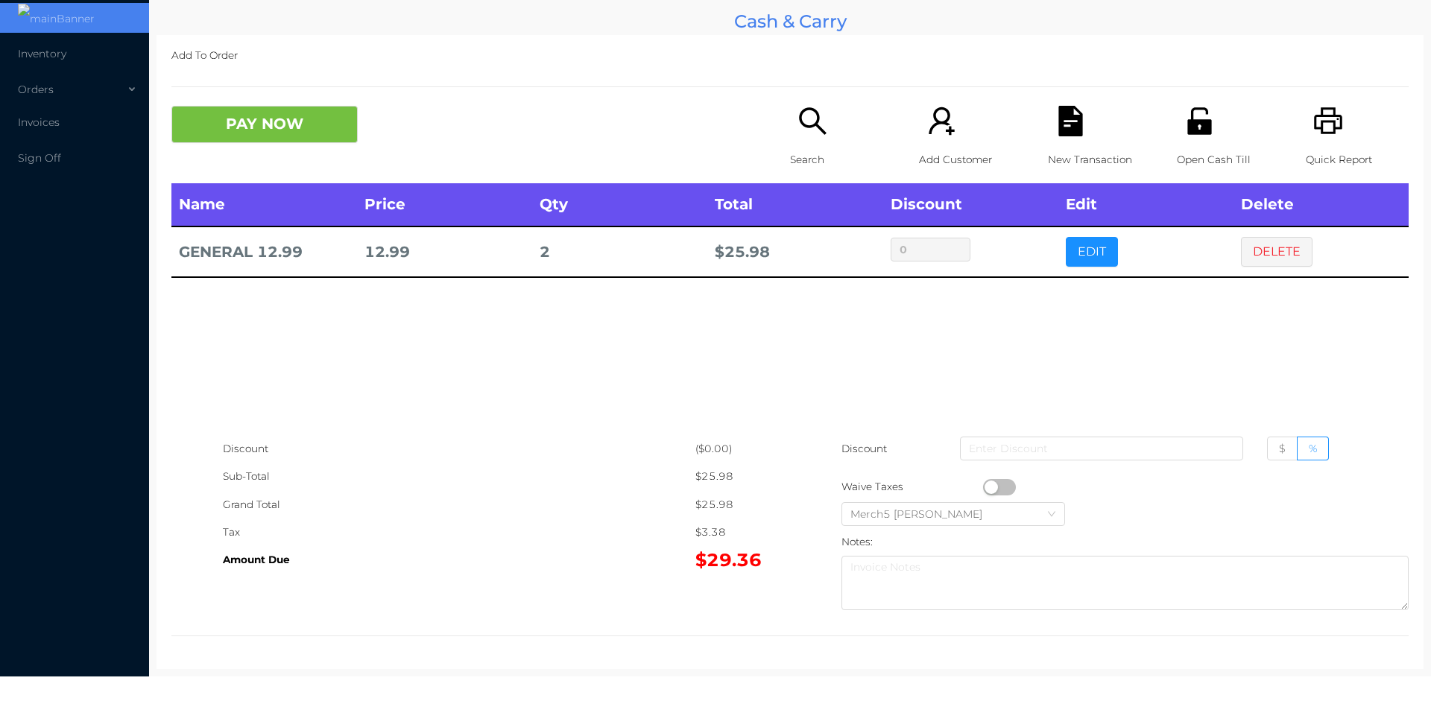
click at [806, 116] on icon "icon: search" at bounding box center [812, 121] width 31 height 31
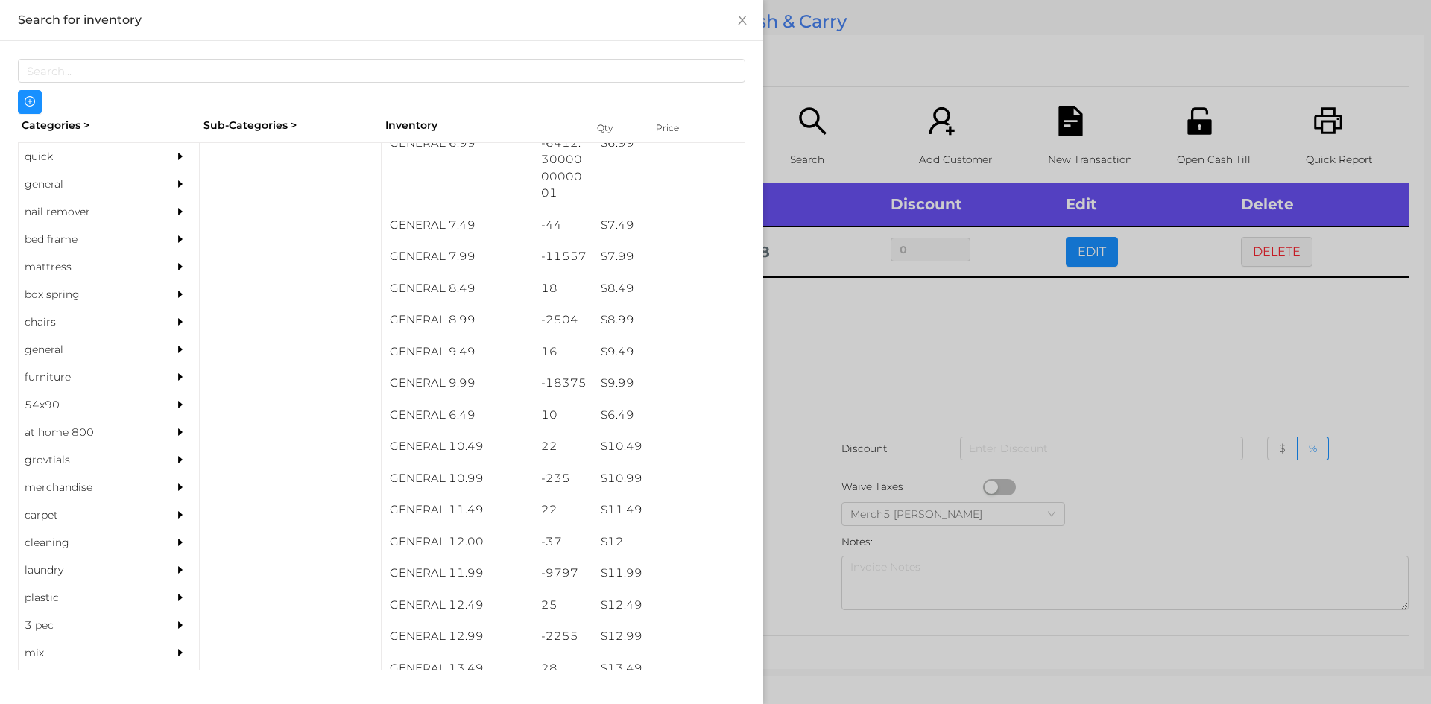
scroll to position [685, 0]
click at [614, 579] on div "$ 11.99" at bounding box center [668, 573] width 151 height 32
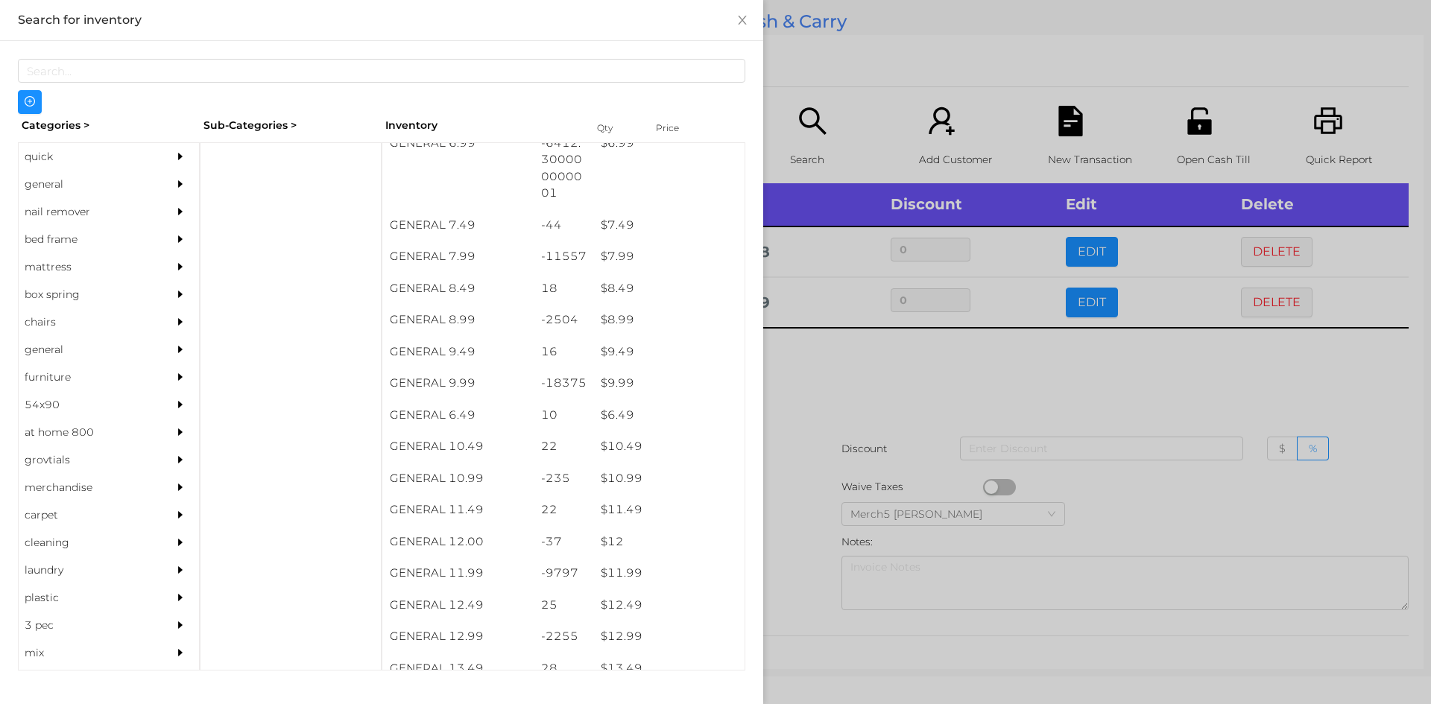
click at [890, 385] on div at bounding box center [715, 352] width 1431 height 704
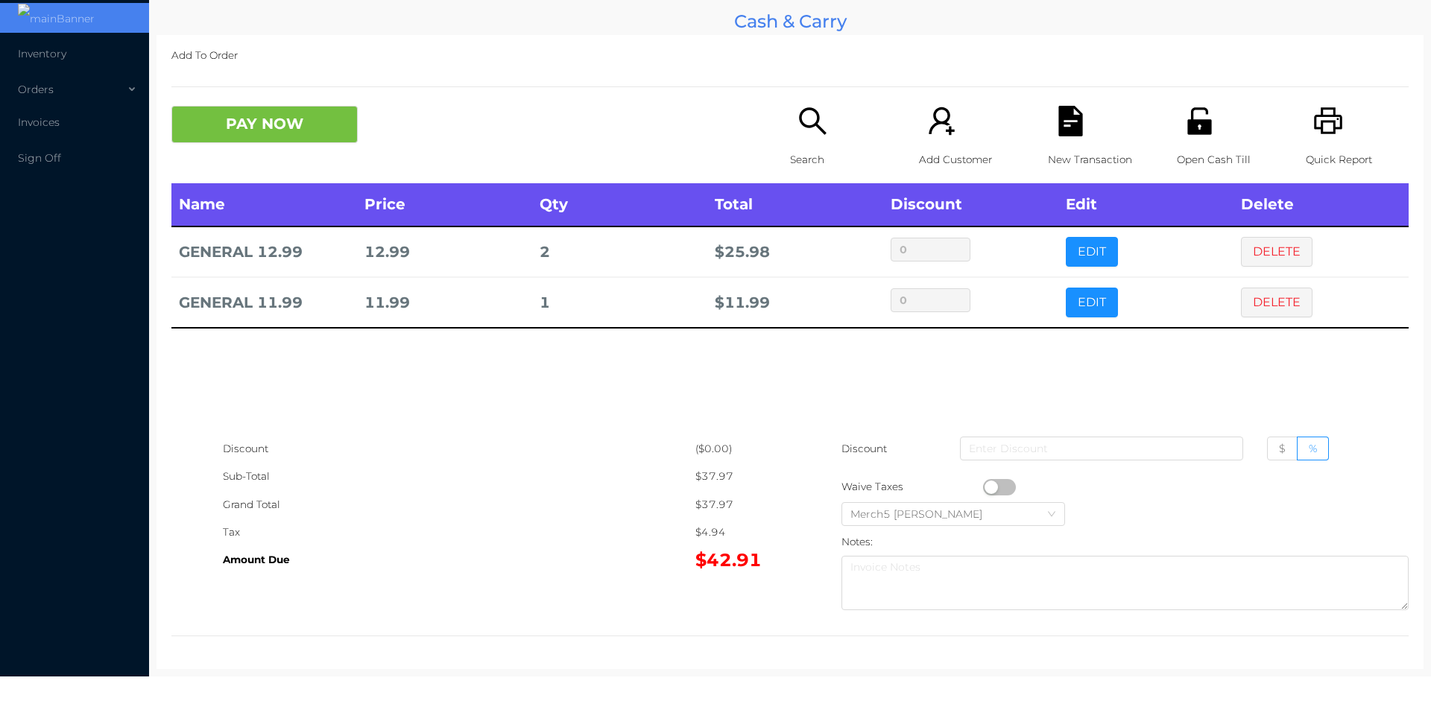
click at [326, 121] on button "PAY NOW" at bounding box center [264, 124] width 186 height 37
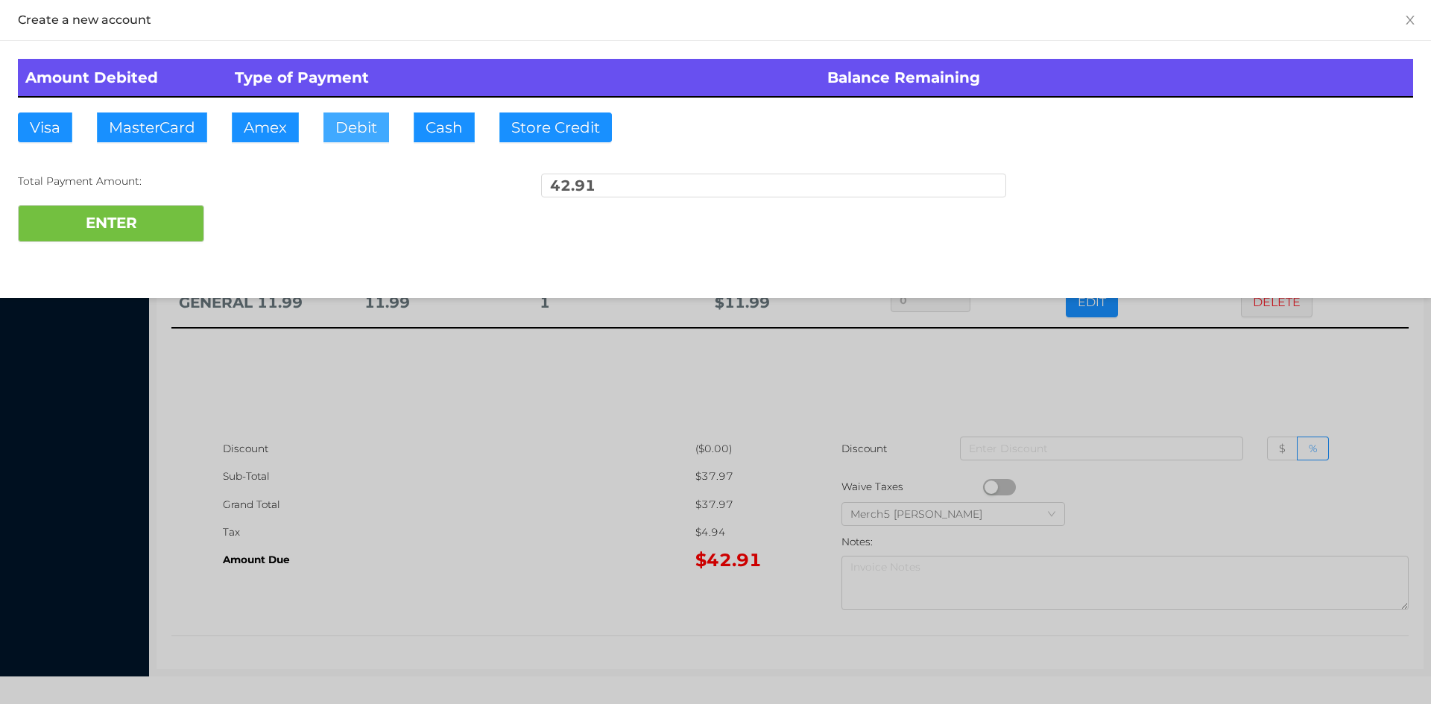
click at [358, 124] on button "Debit" at bounding box center [356, 128] width 66 height 30
click at [127, 218] on button "ENTER" at bounding box center [111, 223] width 186 height 37
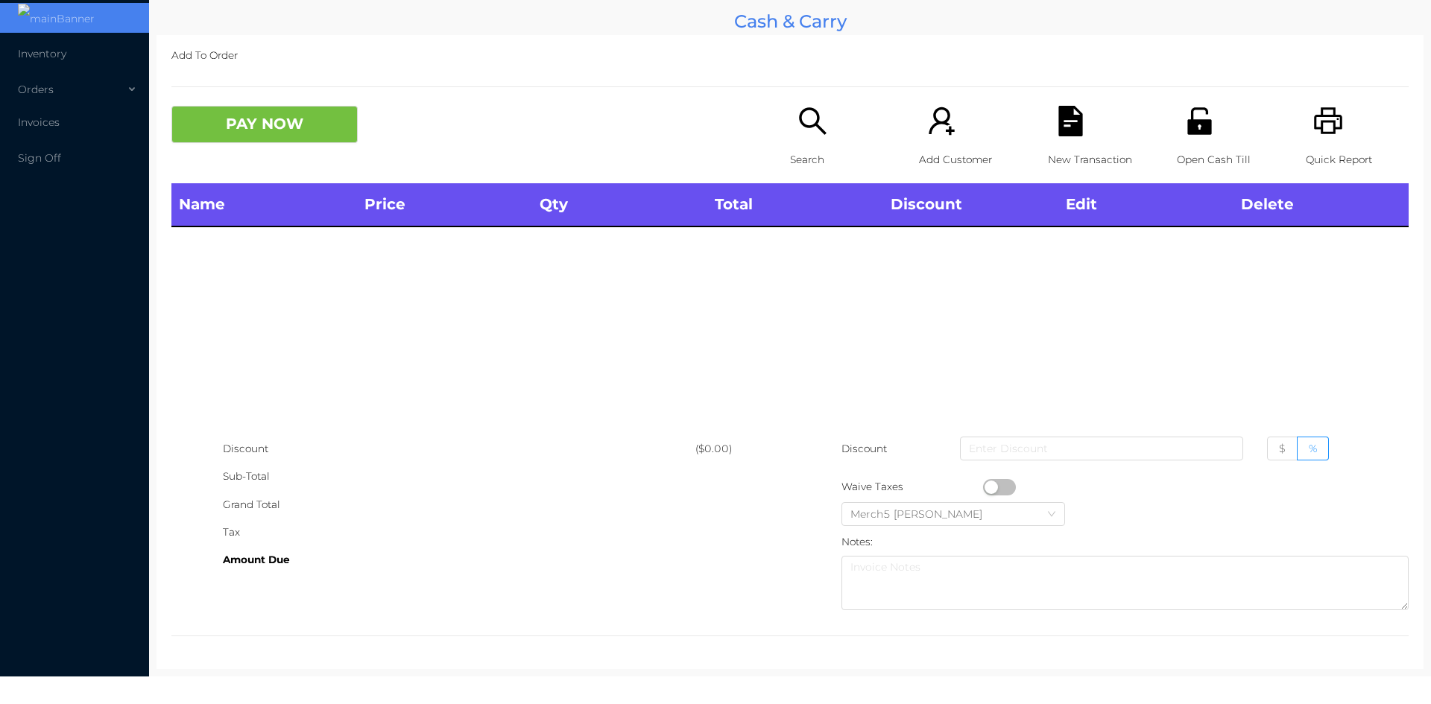
click at [803, 126] on icon "icon: search" at bounding box center [812, 120] width 27 height 27
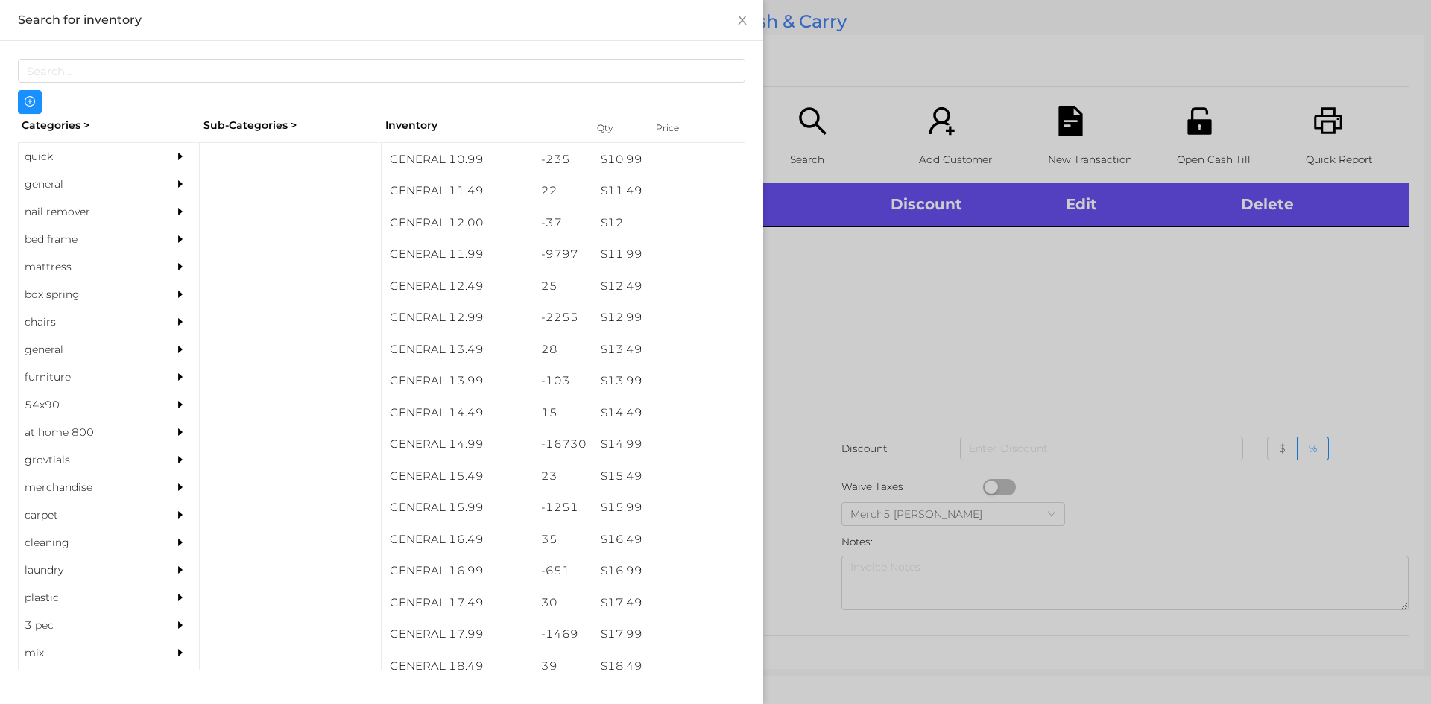
scroll to position [1005, 0]
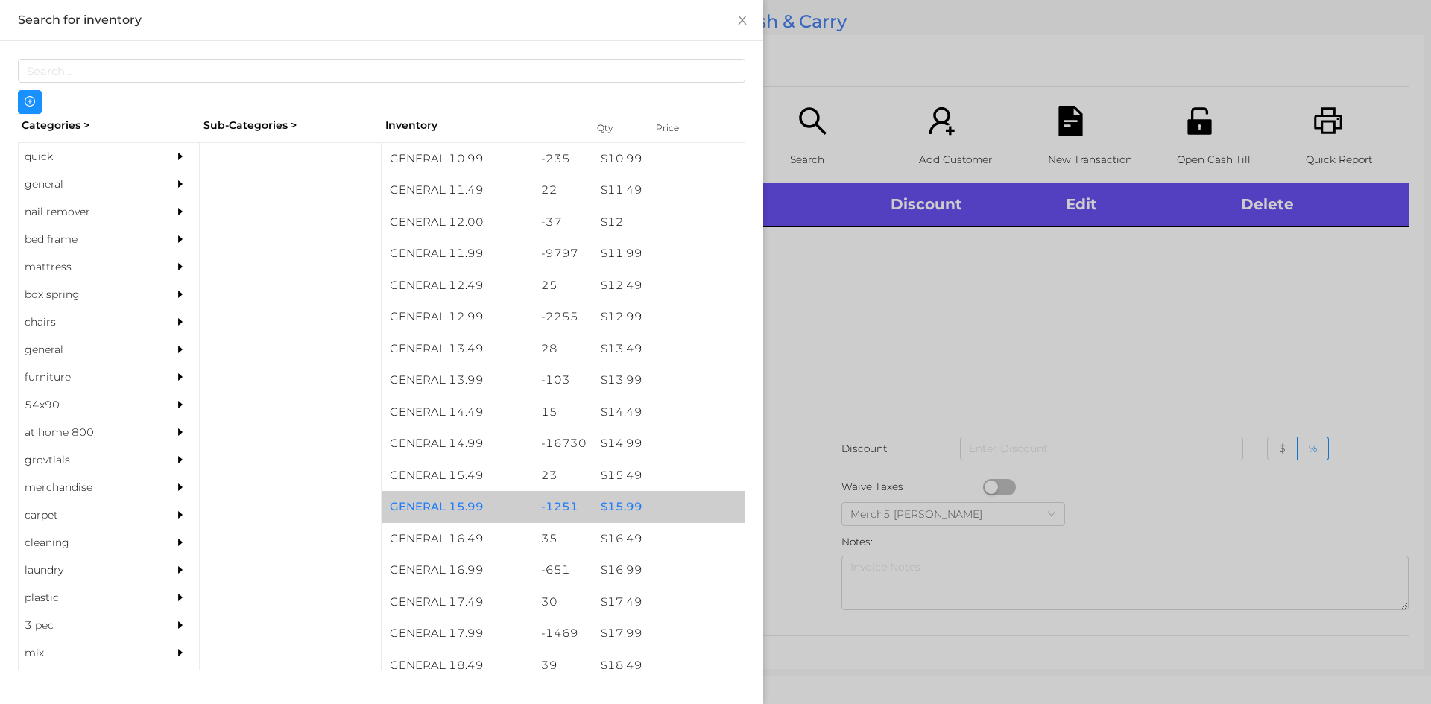
click at [617, 513] on div "$ 15.99" at bounding box center [668, 507] width 151 height 32
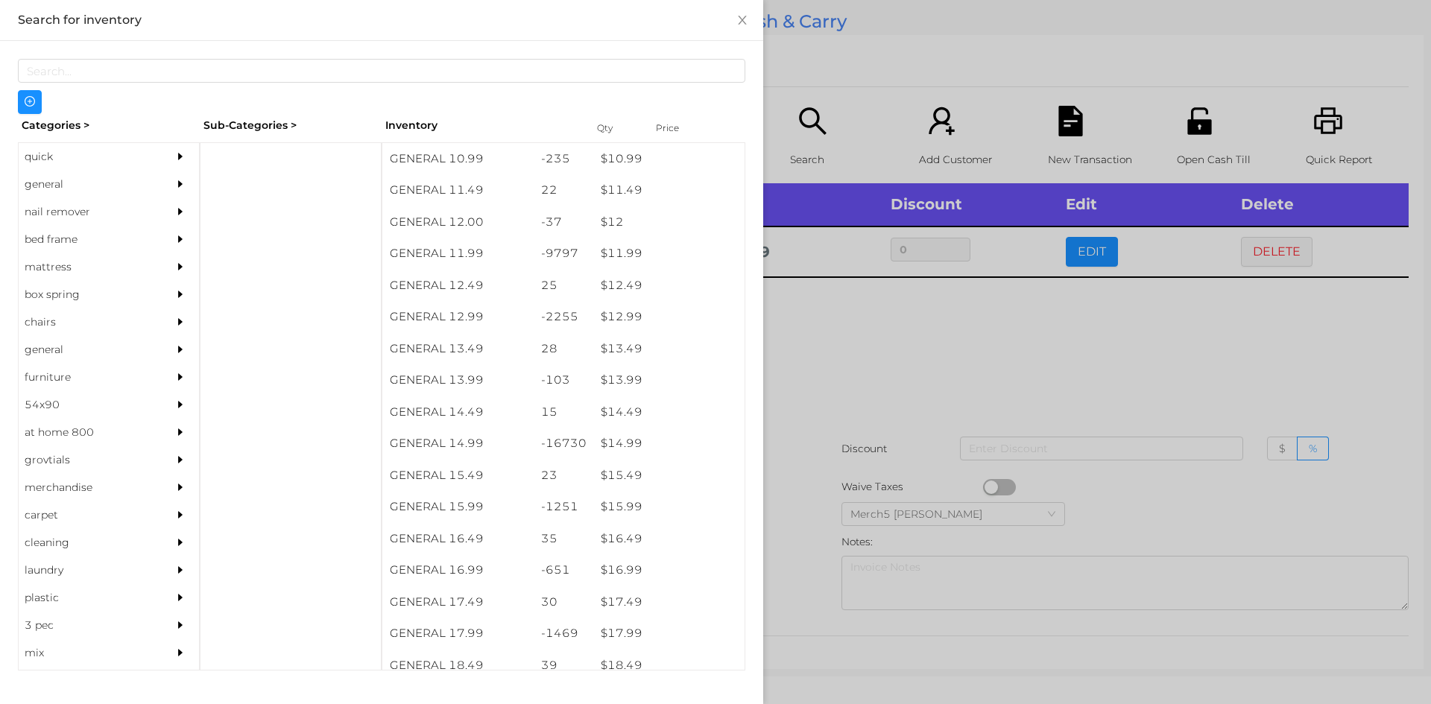
click at [820, 325] on div at bounding box center [715, 352] width 1431 height 704
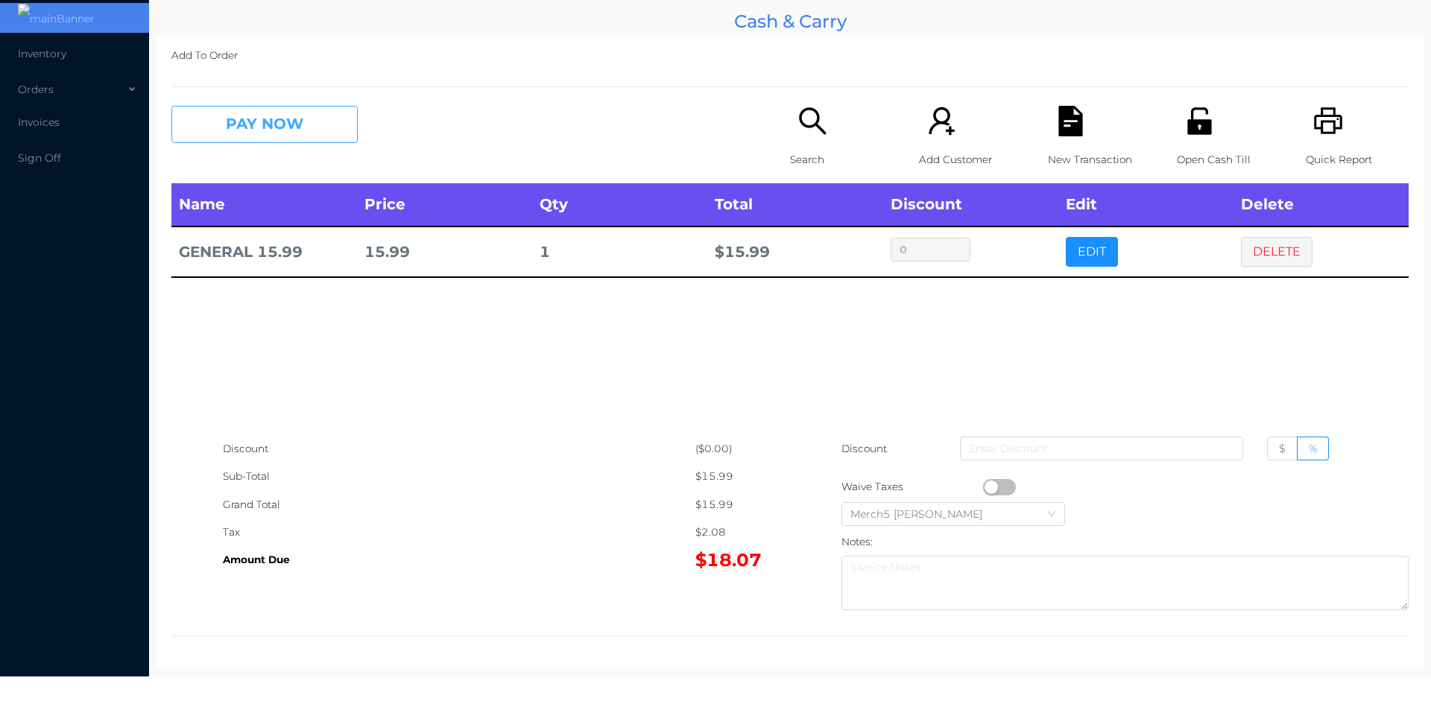
click at [307, 107] on button "PAY NOW" at bounding box center [264, 124] width 186 height 37
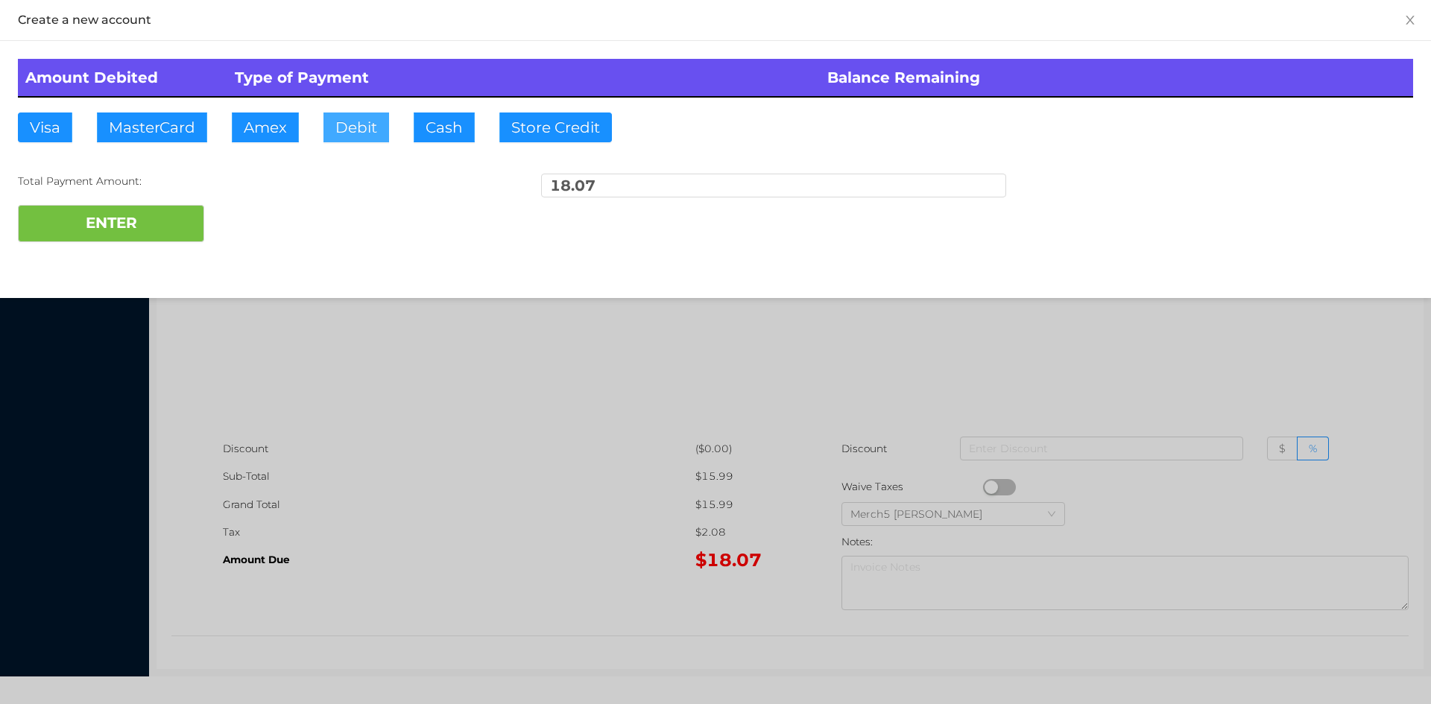
click at [350, 130] on button "Debit" at bounding box center [356, 128] width 66 height 30
click at [152, 233] on button "ENTER" at bounding box center [111, 223] width 186 height 37
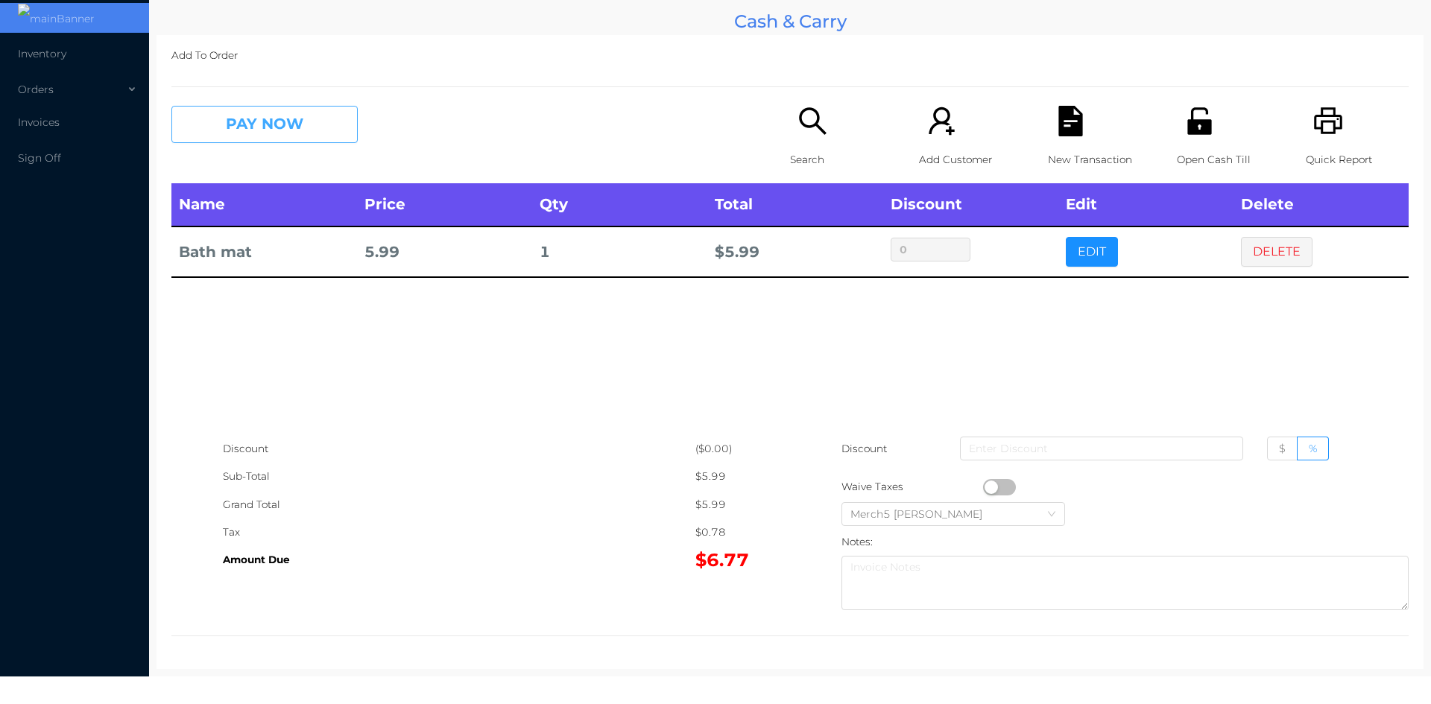
click at [319, 121] on button "PAY NOW" at bounding box center [264, 124] width 186 height 37
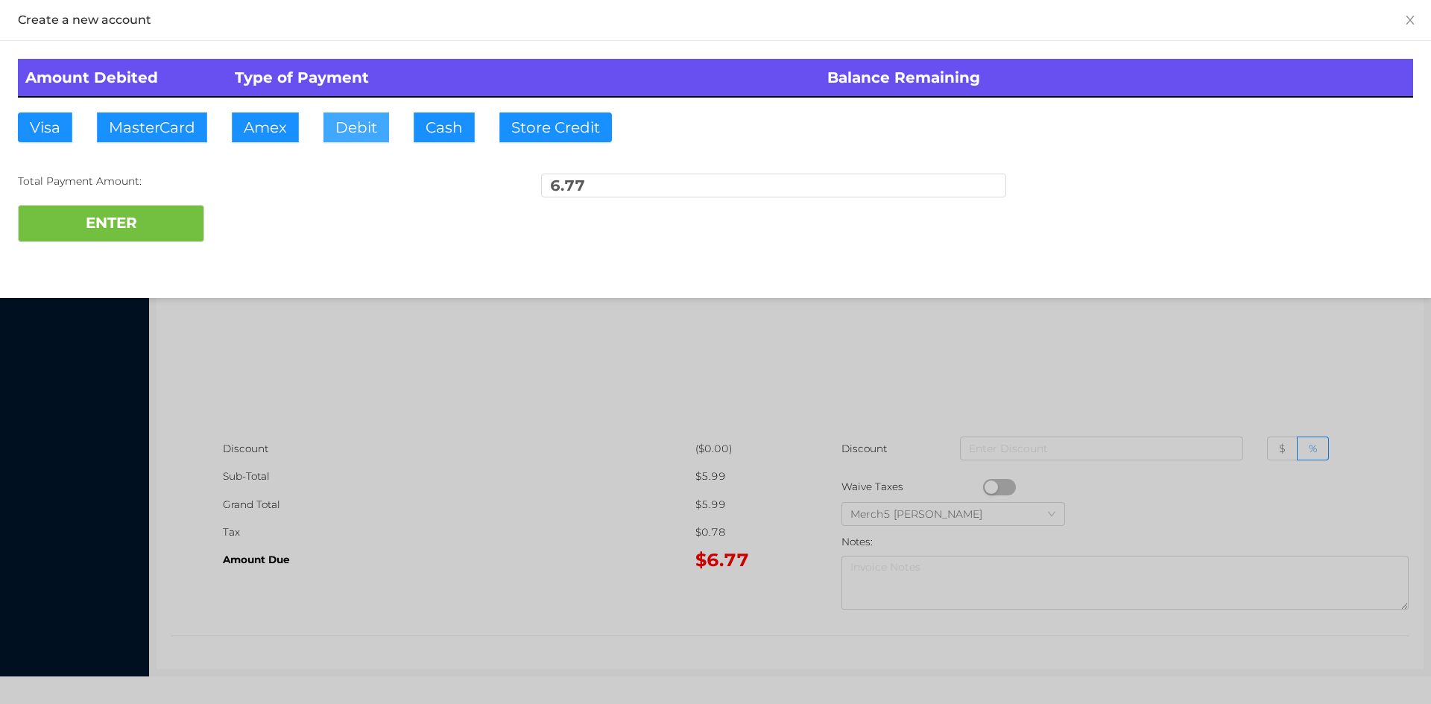
click at [362, 132] on button "Debit" at bounding box center [356, 128] width 66 height 30
click at [121, 228] on button "ENTER" at bounding box center [111, 223] width 186 height 37
